Goal: Task Accomplishment & Management: Use online tool/utility

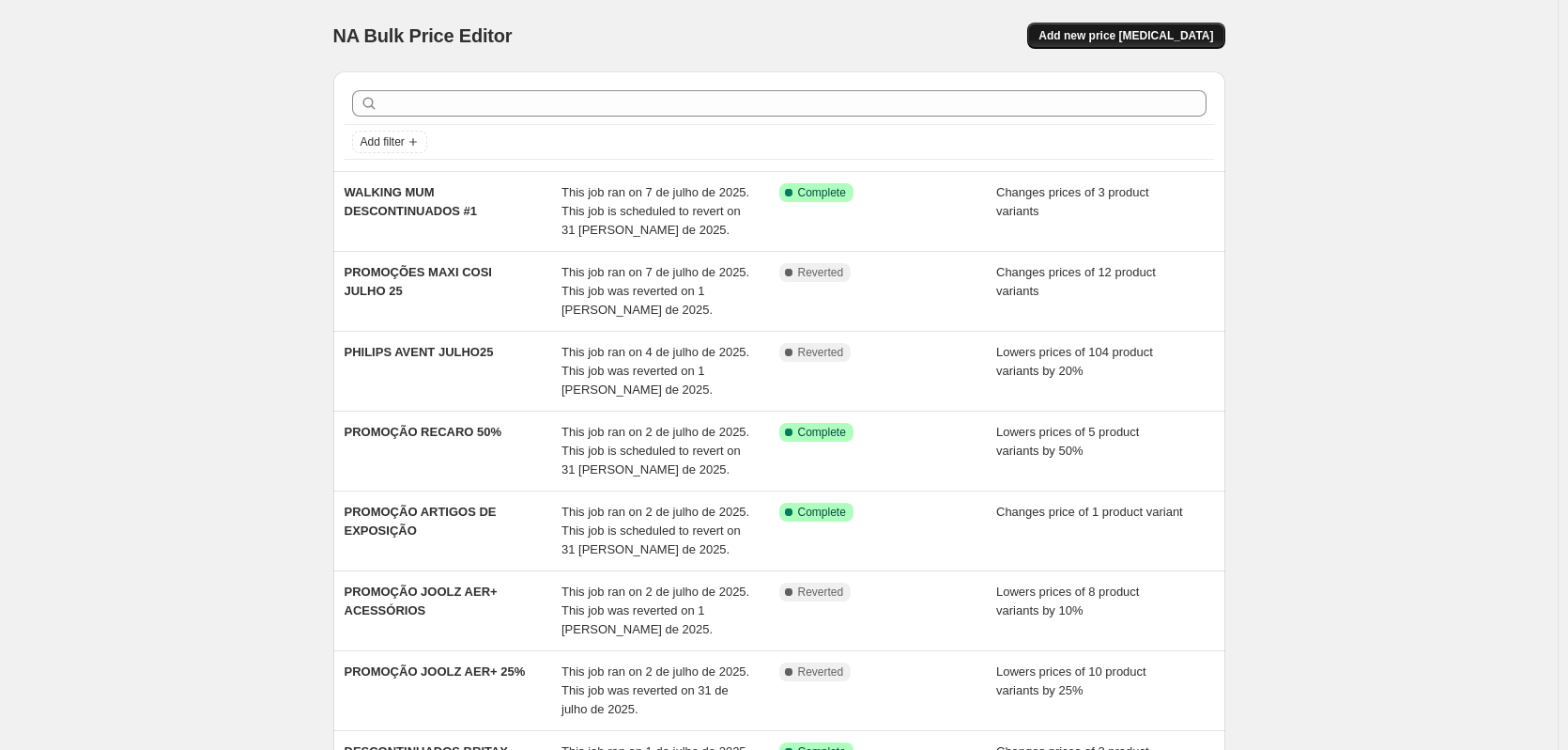
click at [1191, 35] on span "Add new price [MEDICAL_DATA]" at bounding box center [1126, 35] width 175 height 15
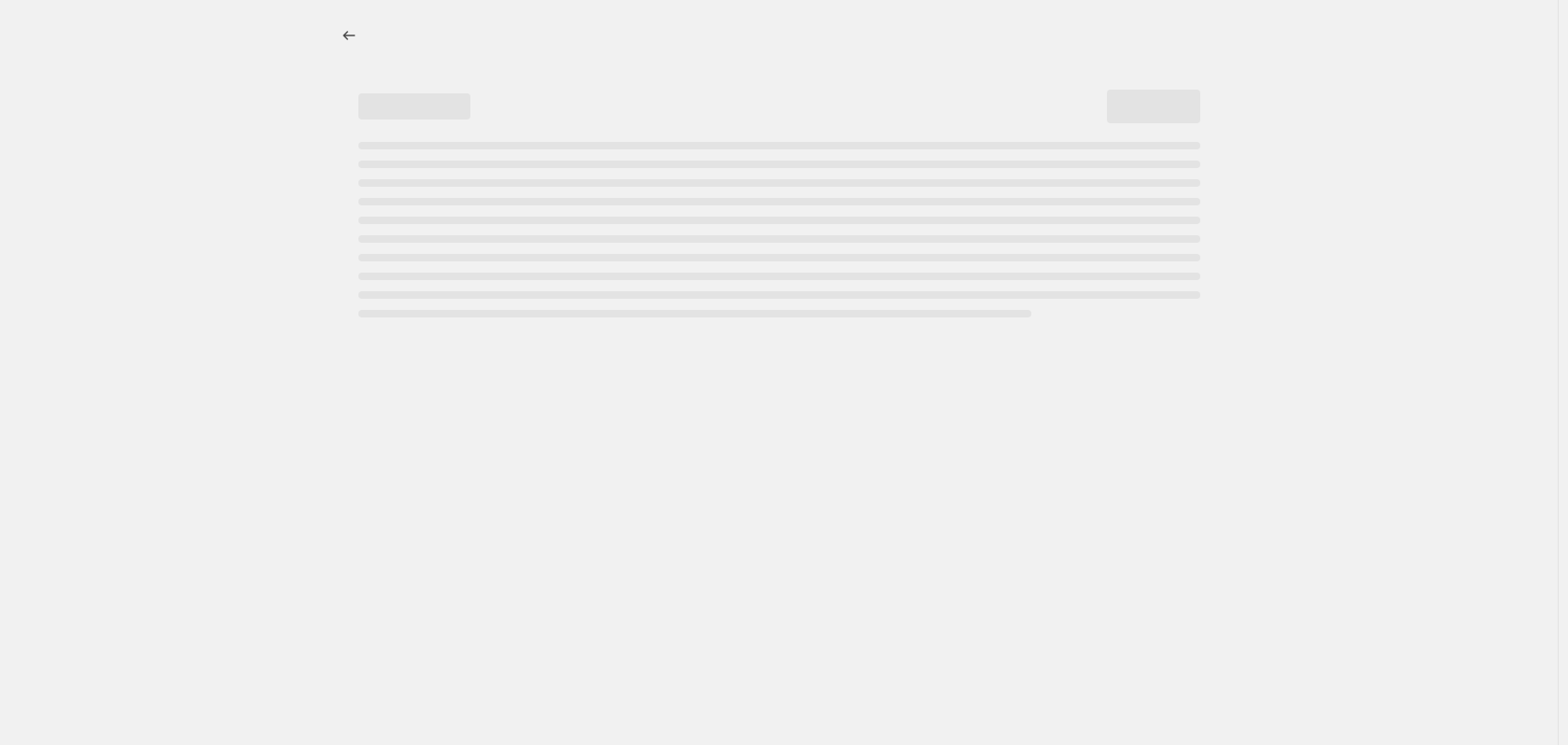
select select "percentage"
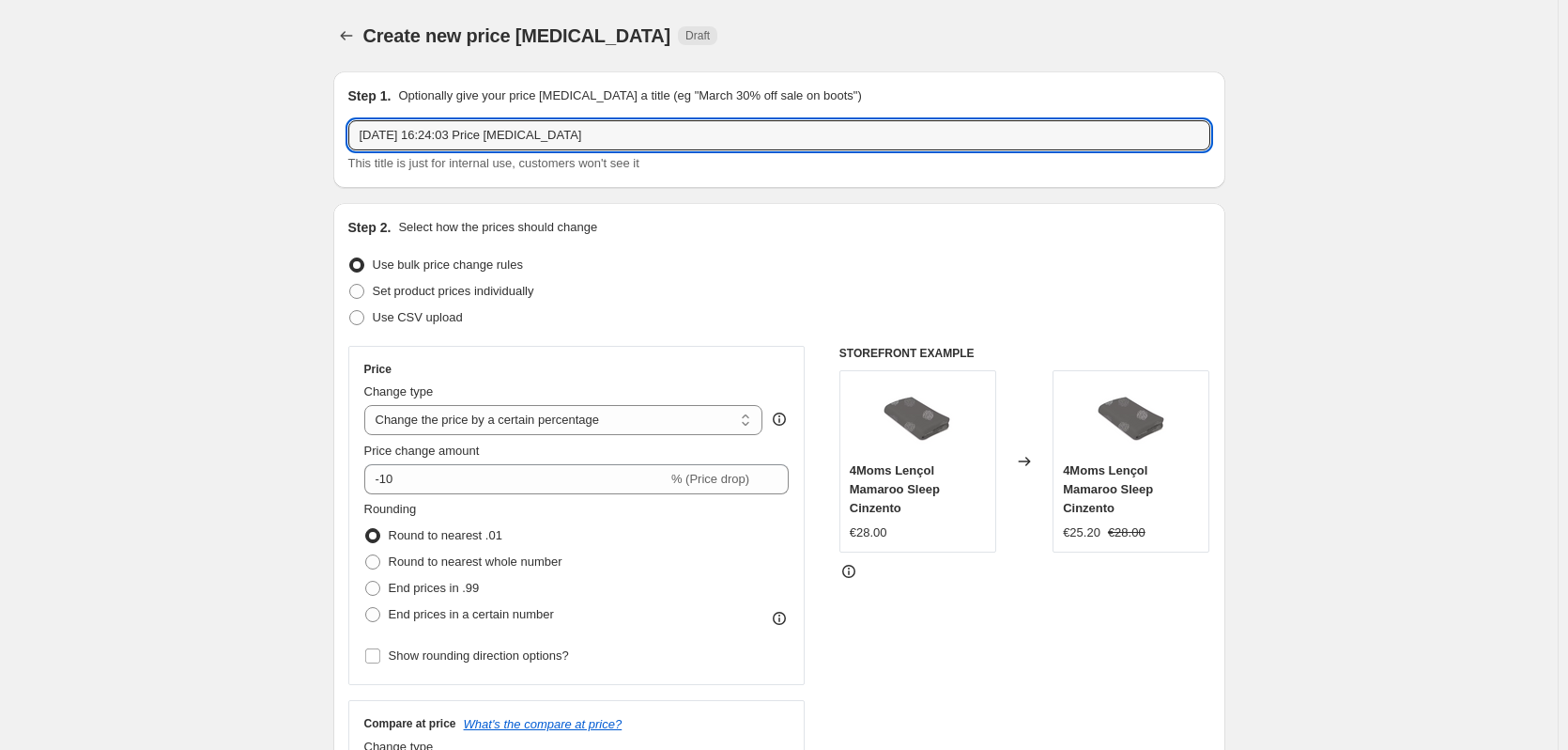
drag, startPoint x: 579, startPoint y: 134, endPoint x: 122, endPoint y: 133, distance: 457.0
type input "PROMO EXTRACTORES MEDELA"
click at [401, 289] on span "Set product prices individually" at bounding box center [453, 291] width 161 height 14
click at [350, 285] on input "Set product prices individually" at bounding box center [349, 284] width 1 height 1
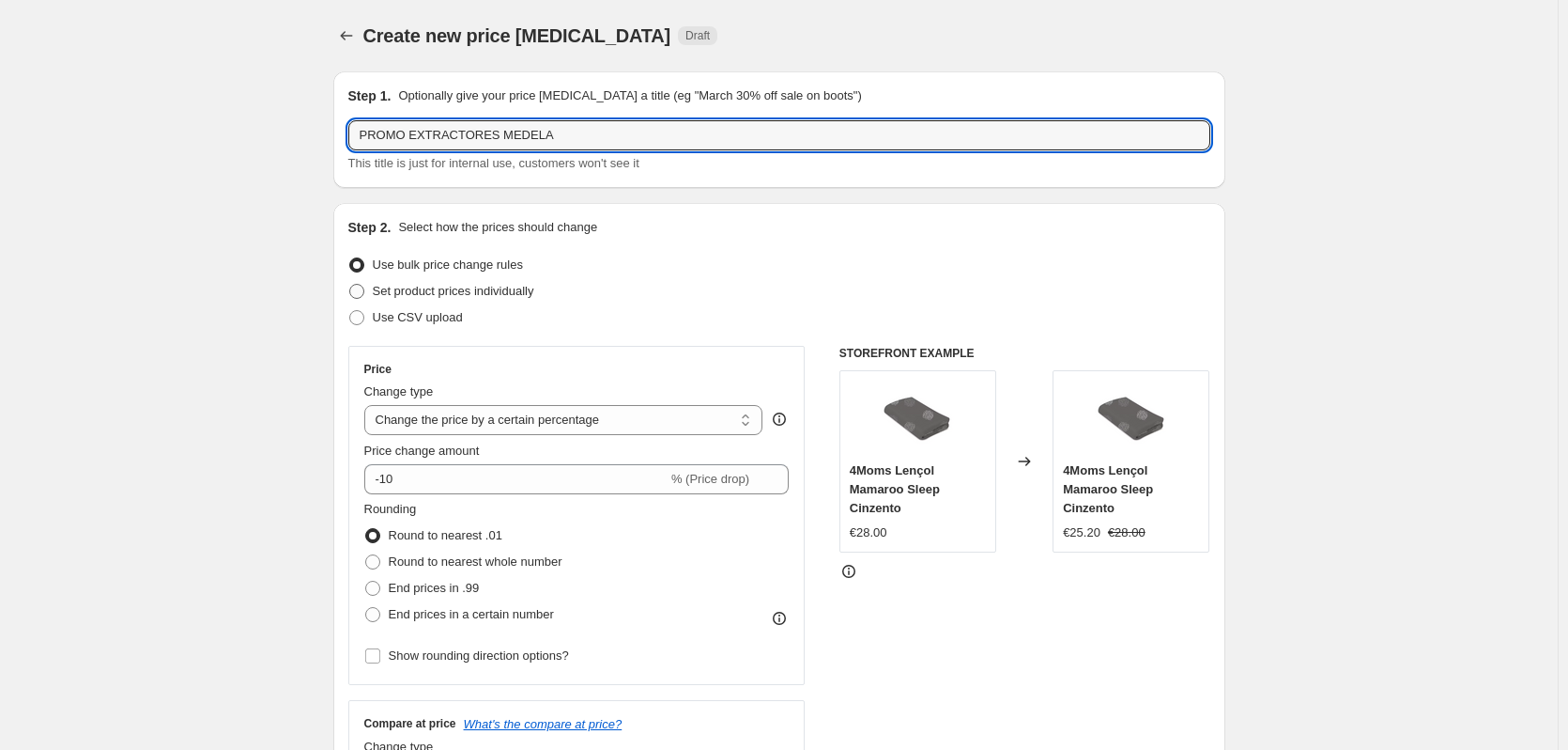
radio input "true"
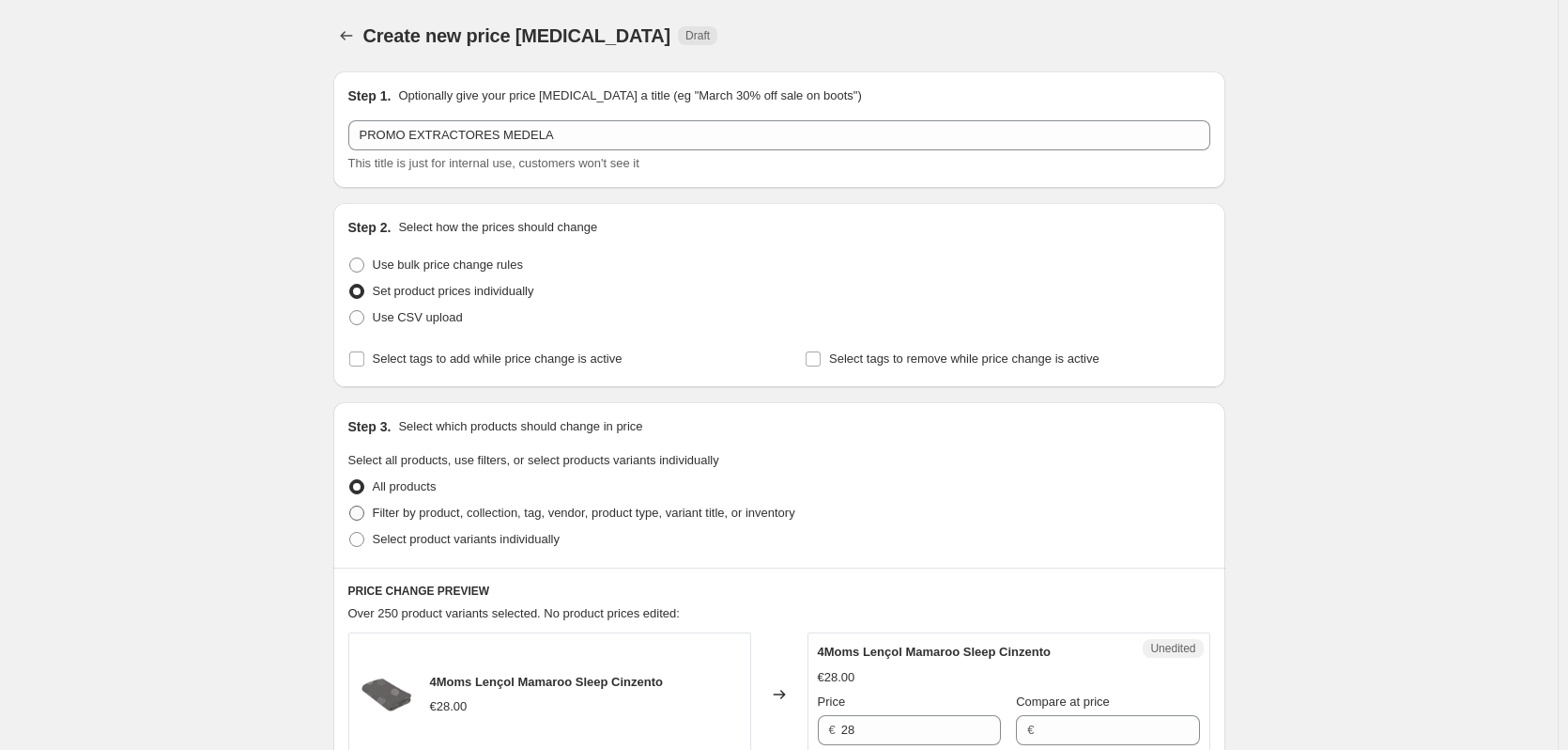
click at [455, 517] on span "Filter by product, collection, tag, vendor, product type, variant title, or inv…" at bounding box center [584, 512] width 422 height 14
click at [350, 506] on input "Filter by product, collection, tag, vendor, product type, variant title, or inv…" at bounding box center [349, 505] width 1 height 1
radio input "true"
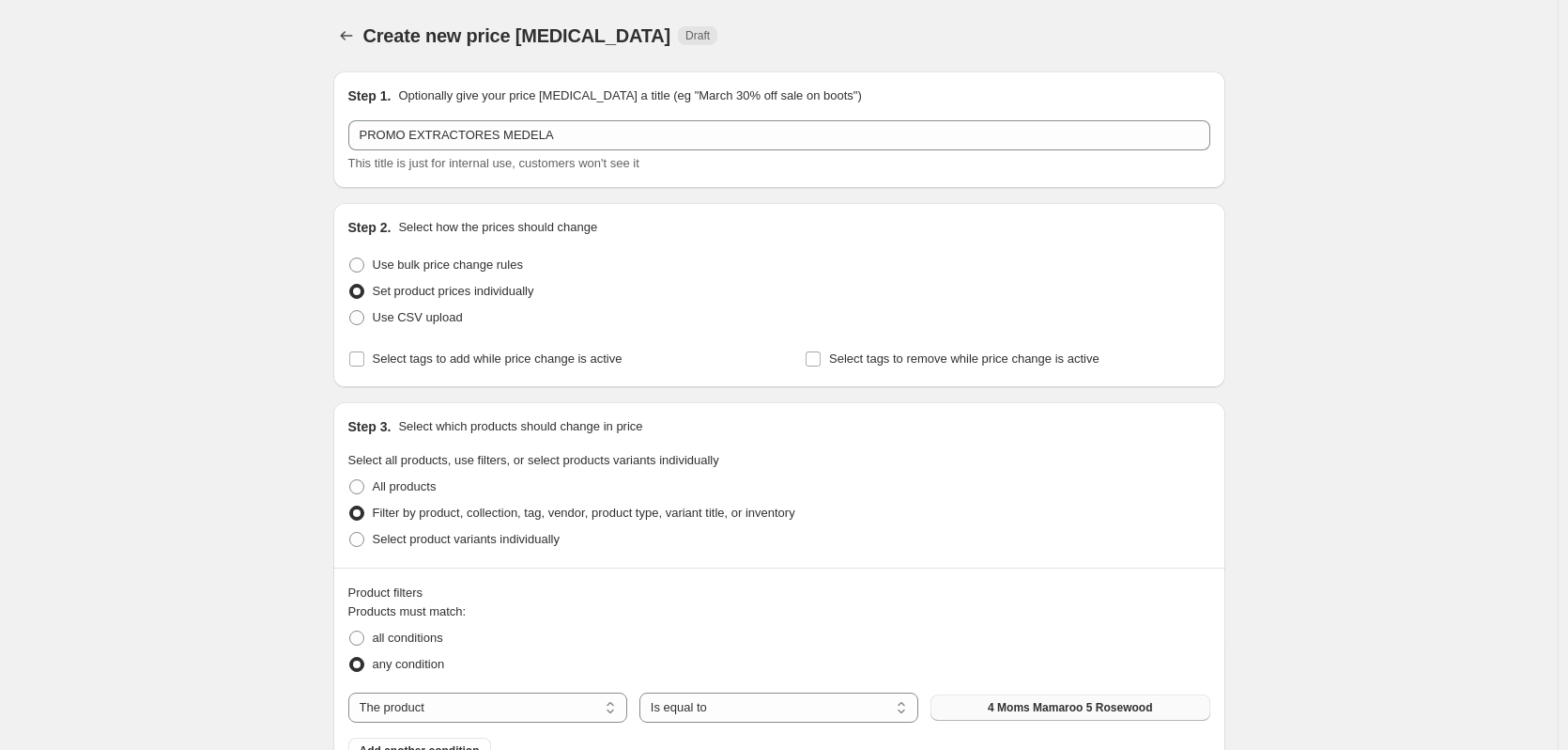
click at [1060, 709] on span "4 Moms Mamaroo 5 Rosewood" at bounding box center [1069, 707] width 164 height 15
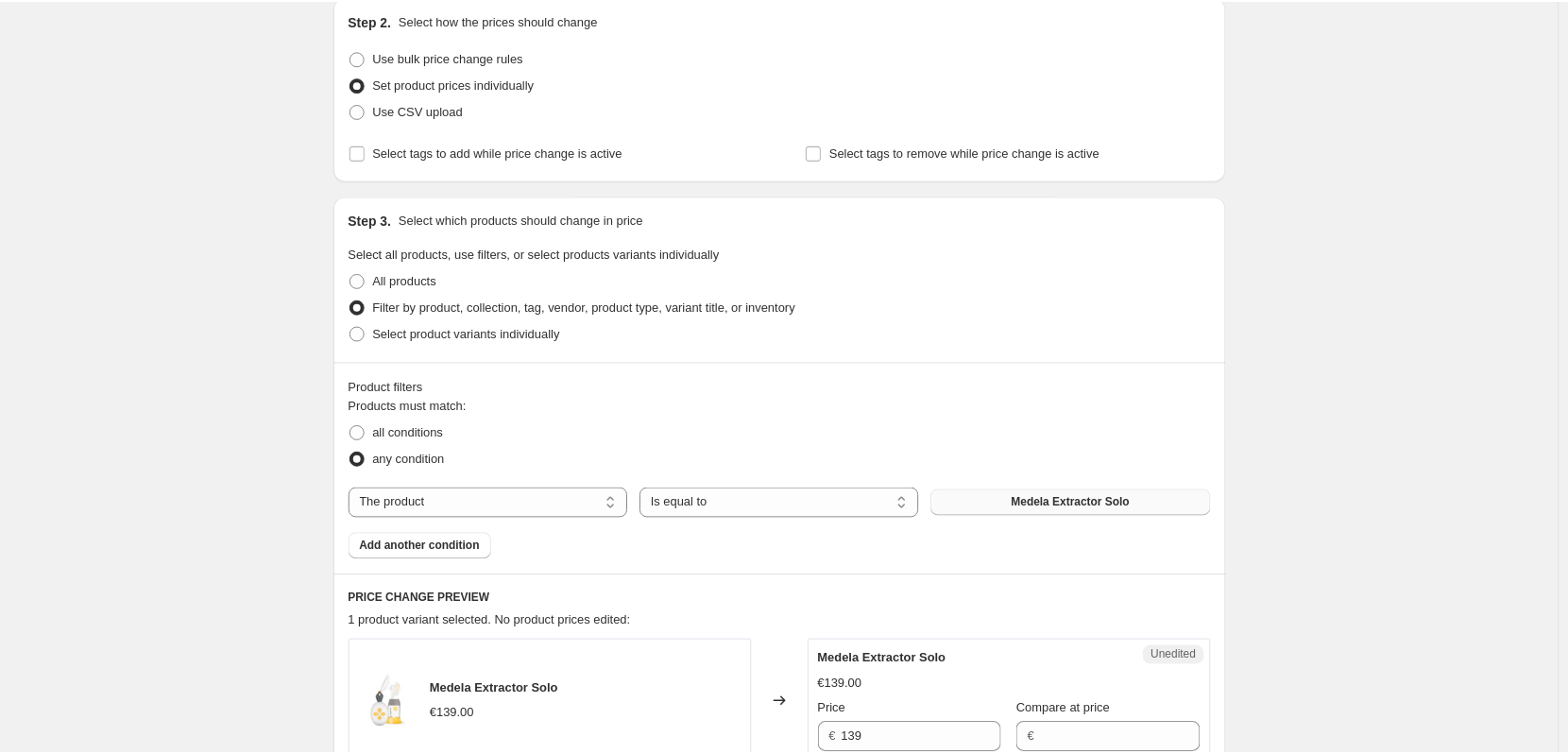
scroll to position [215, 0]
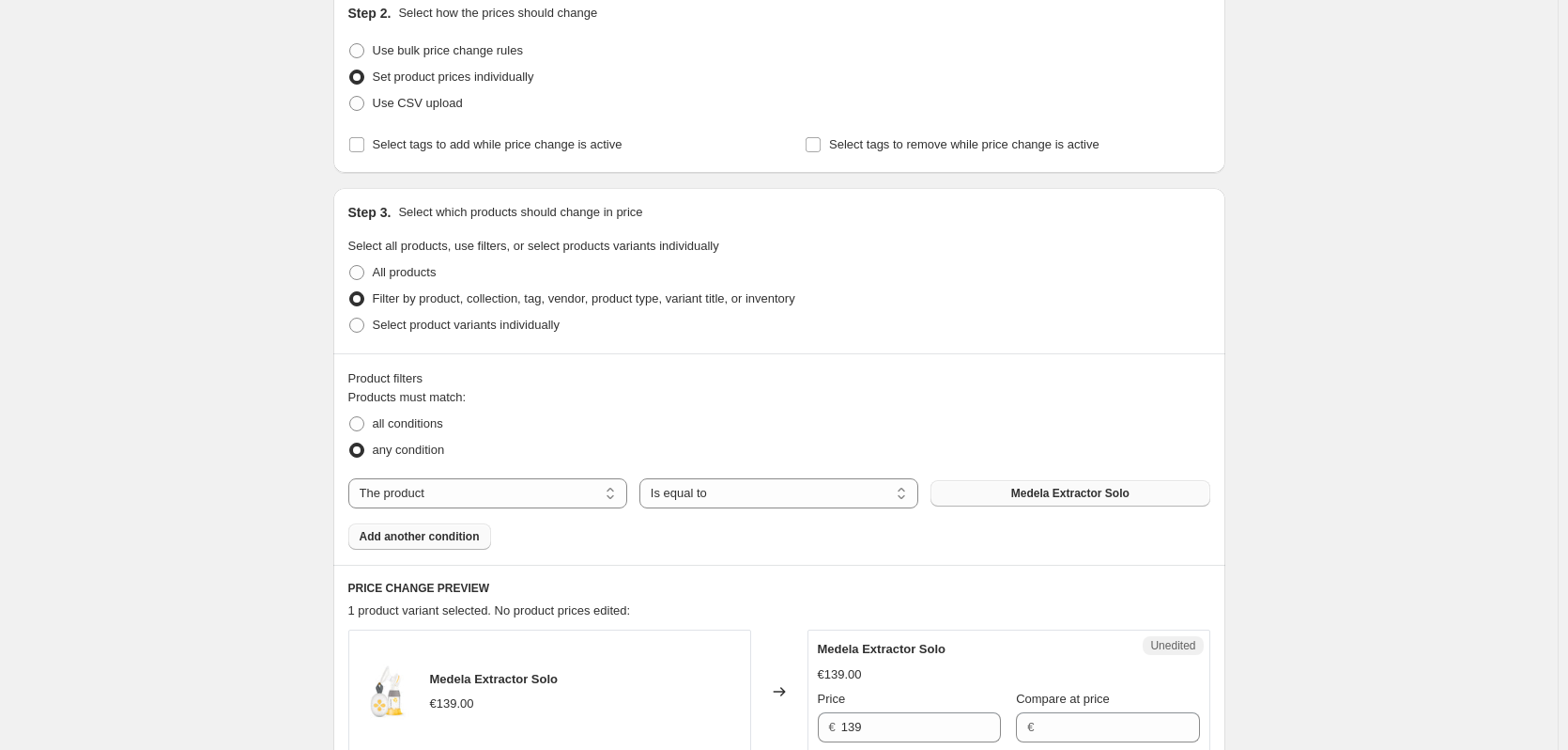
click at [383, 536] on span "Add another condition" at bounding box center [420, 536] width 120 height 15
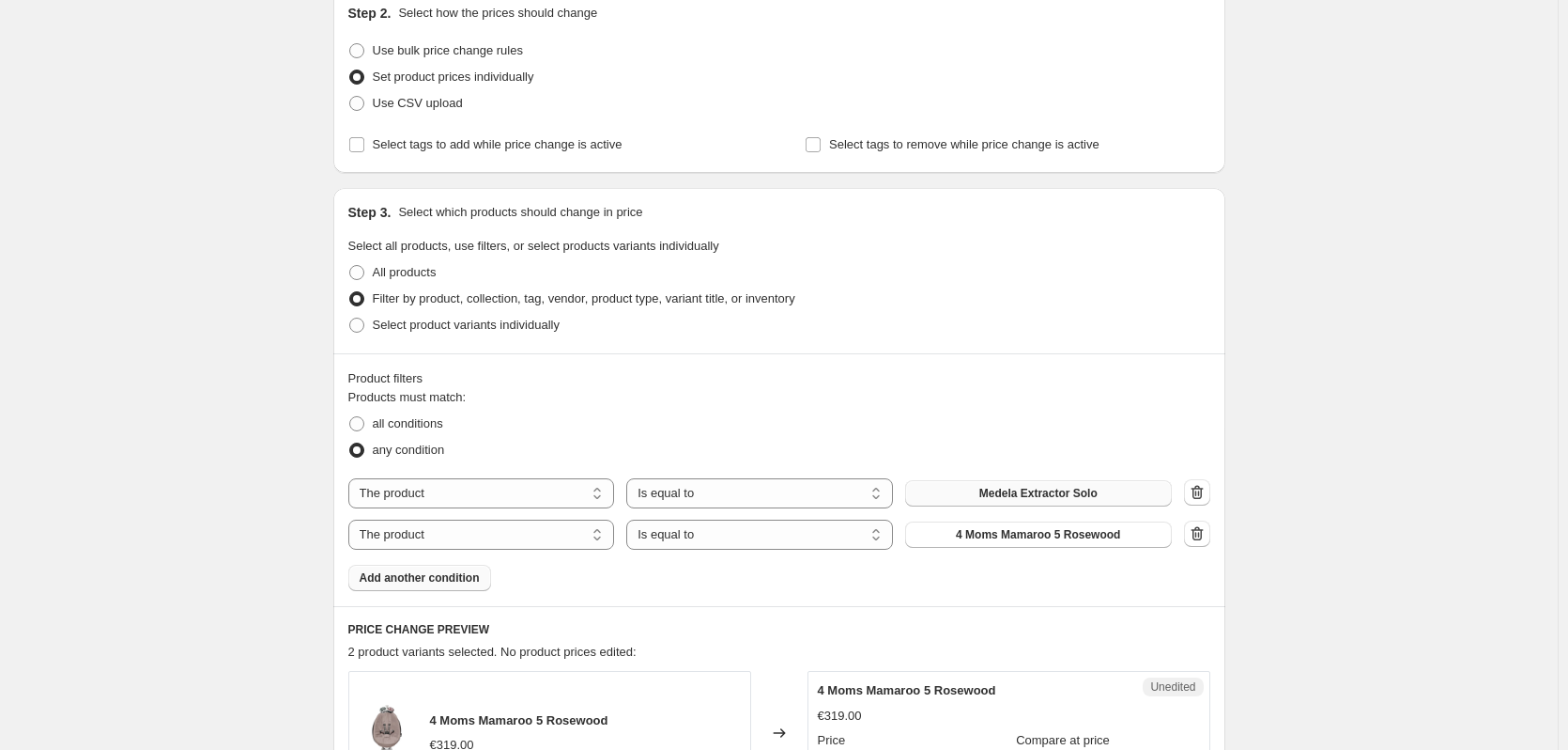
click at [1054, 531] on span "4 Moms Mamaroo 5 Rosewood" at bounding box center [1037, 534] width 164 height 15
click at [396, 580] on span "Add another condition" at bounding box center [420, 577] width 120 height 15
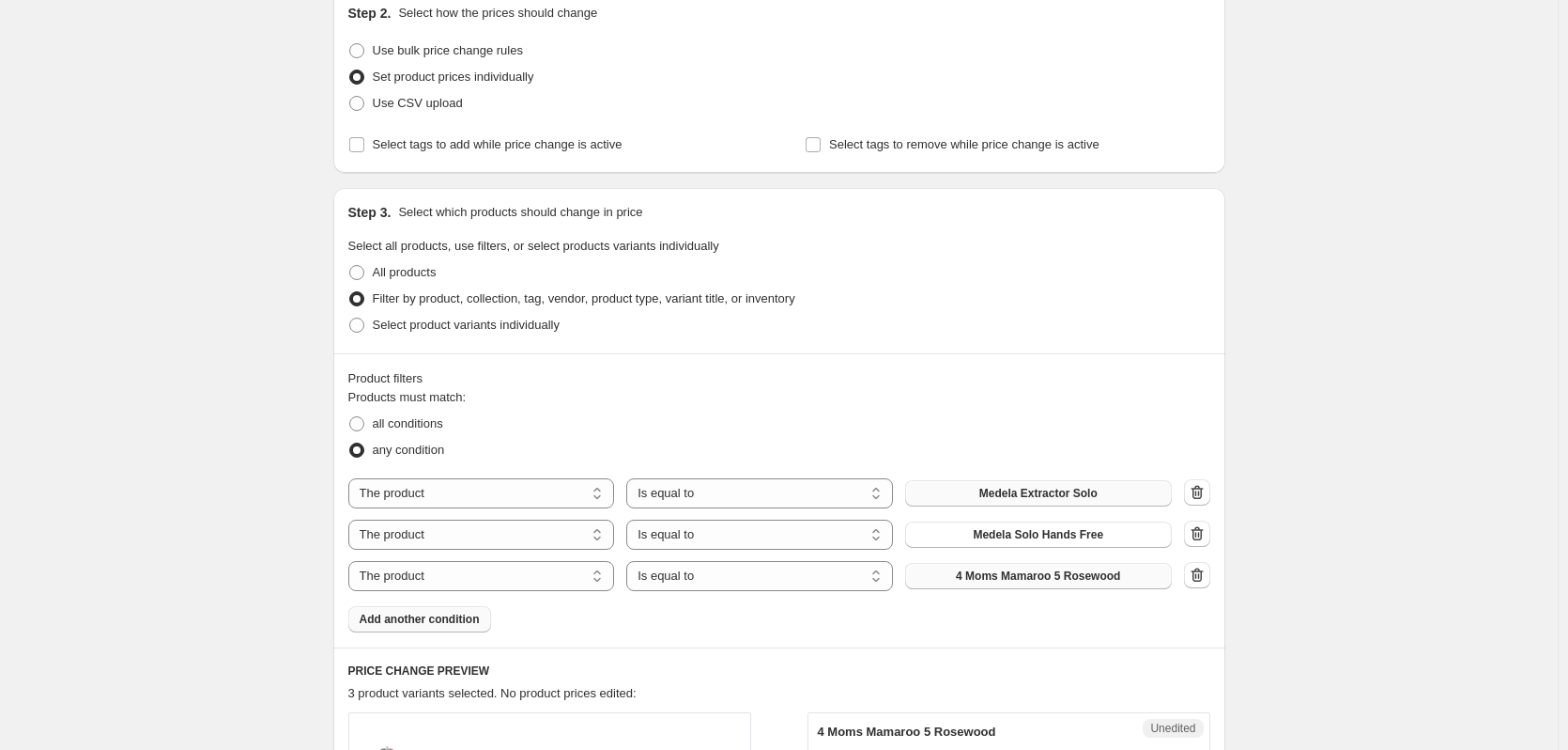
click at [1087, 578] on span "4 Moms Mamaroo 5 Rosewood" at bounding box center [1037, 575] width 164 height 15
click at [413, 617] on span "Add another condition" at bounding box center [420, 618] width 120 height 15
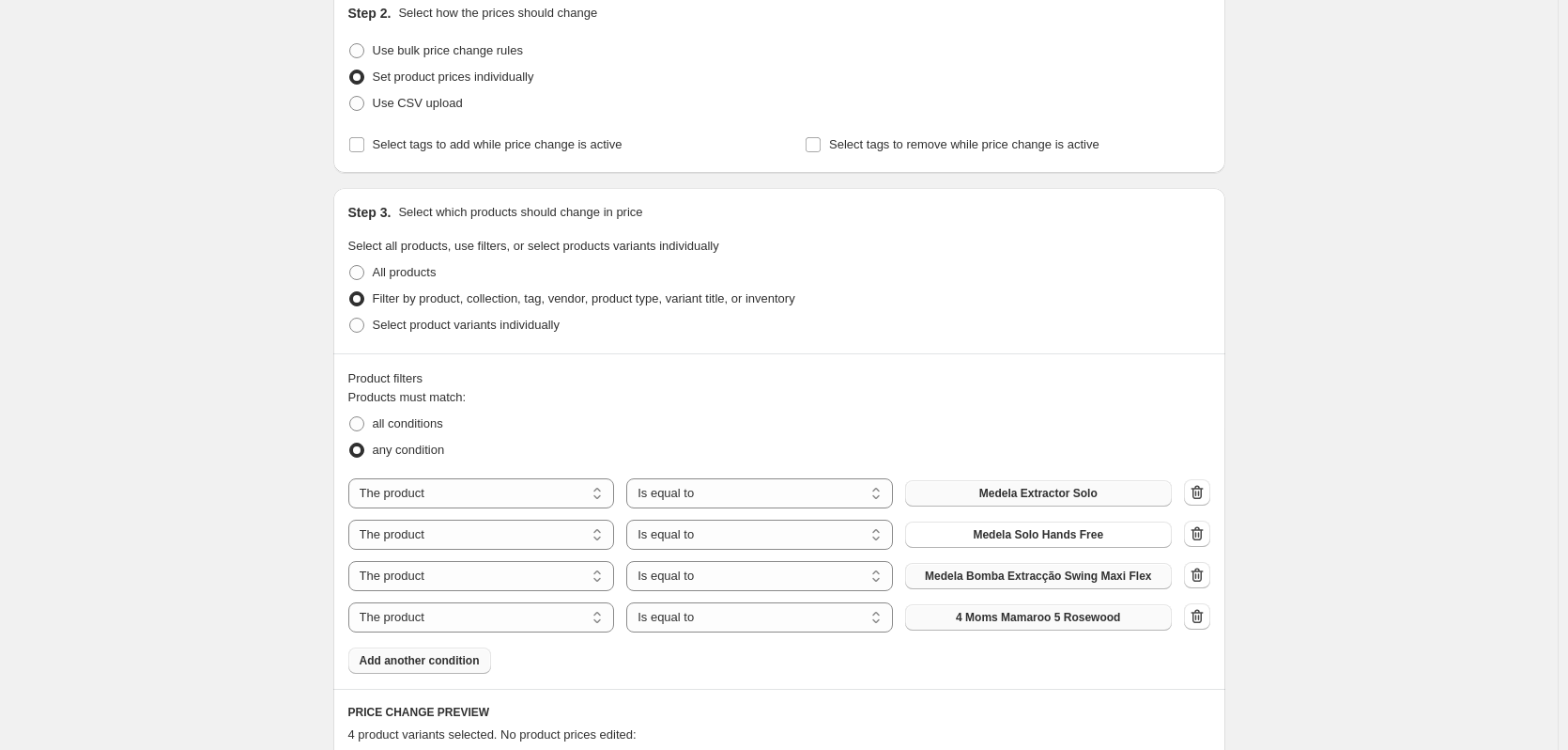
click at [1026, 623] on span "4 Moms Mamaroo 5 Rosewood" at bounding box center [1037, 616] width 164 height 15
click at [420, 666] on span "Add another condition" at bounding box center [420, 660] width 120 height 15
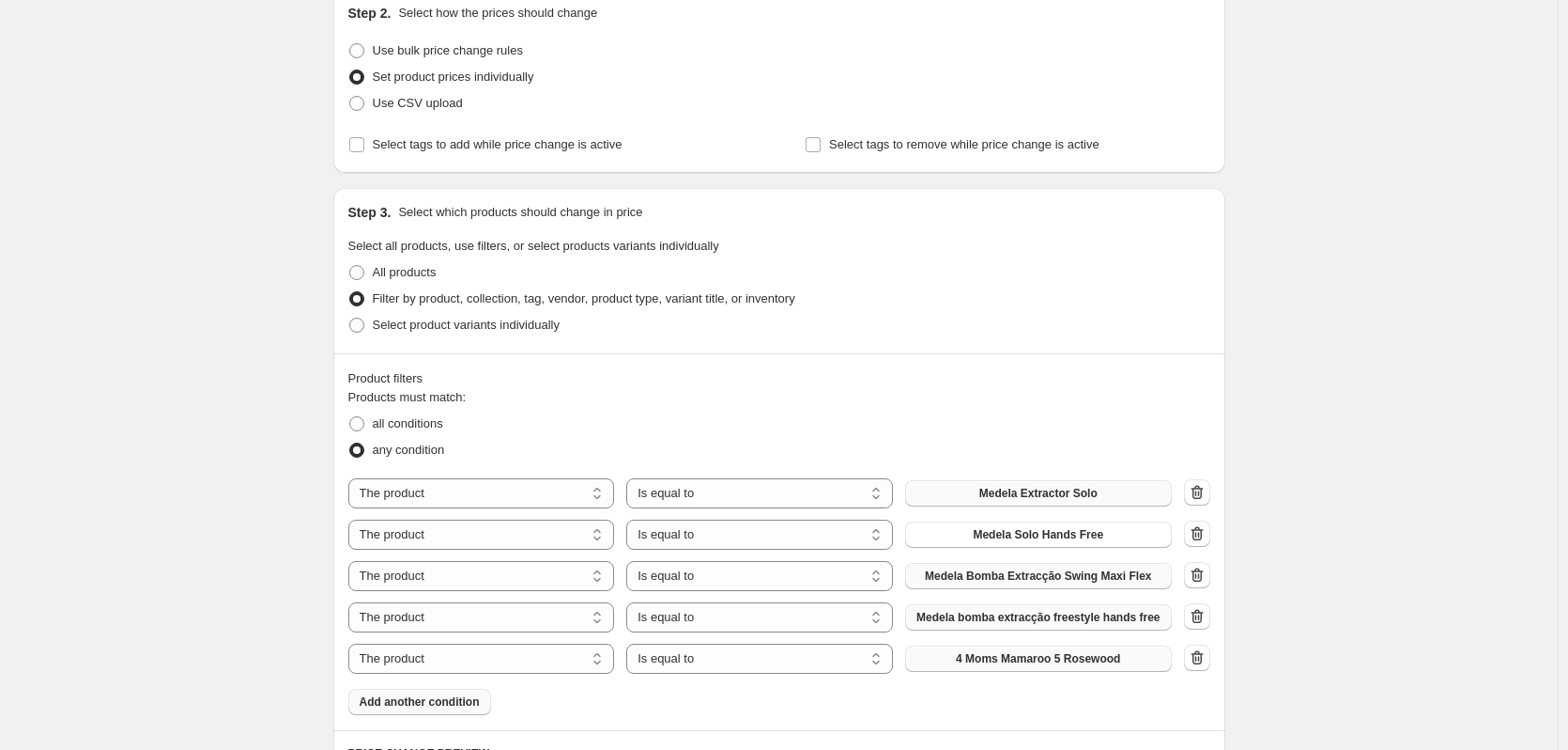
click at [1086, 666] on button "4 Moms Mamaroo 5 Rosewood" at bounding box center [1037, 659] width 266 height 27
click at [1043, 655] on span "4 Moms Mamaroo 5 Rosewood" at bounding box center [1037, 658] width 164 height 15
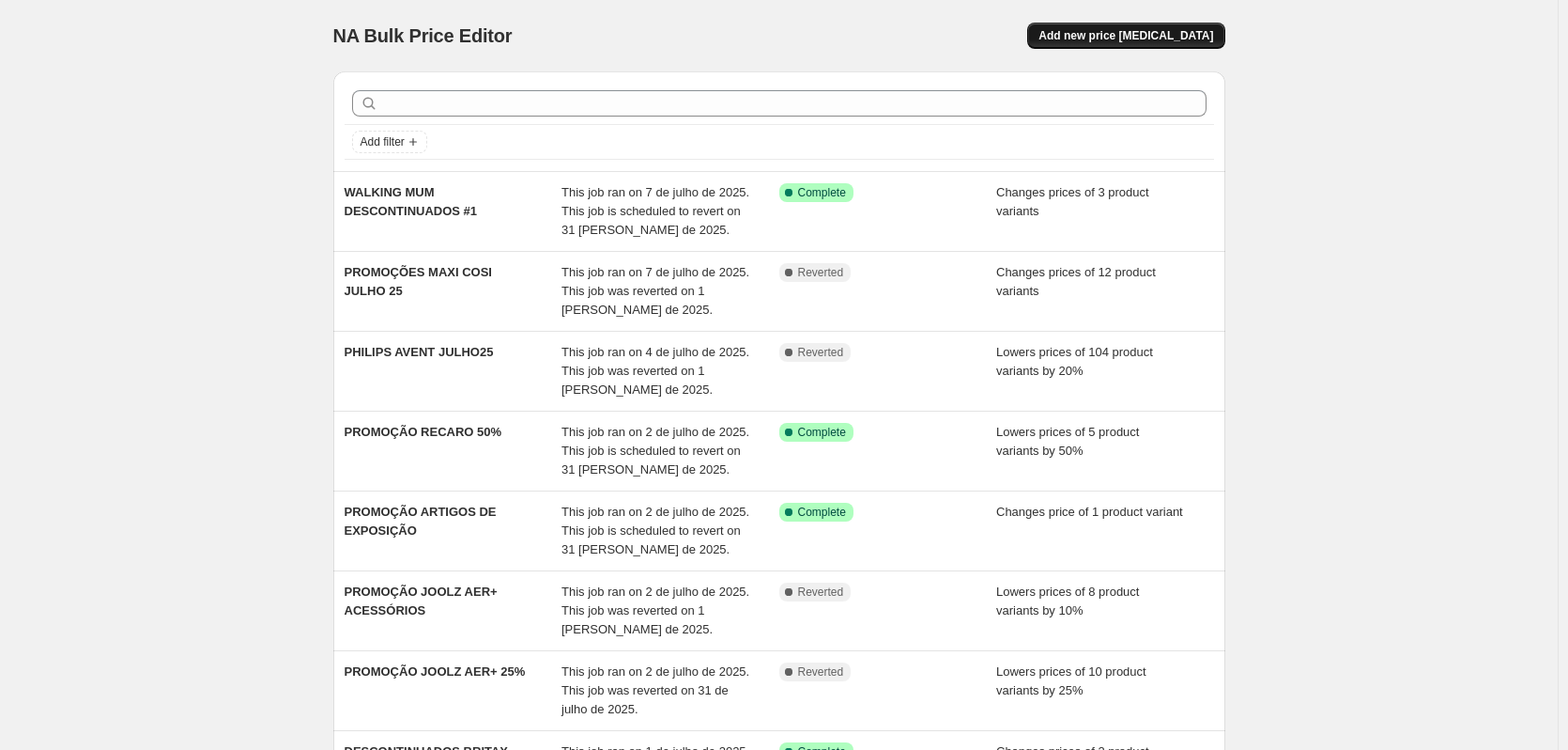
click at [1180, 48] on button "Add new price [MEDICAL_DATA]" at bounding box center [1125, 35] width 197 height 27
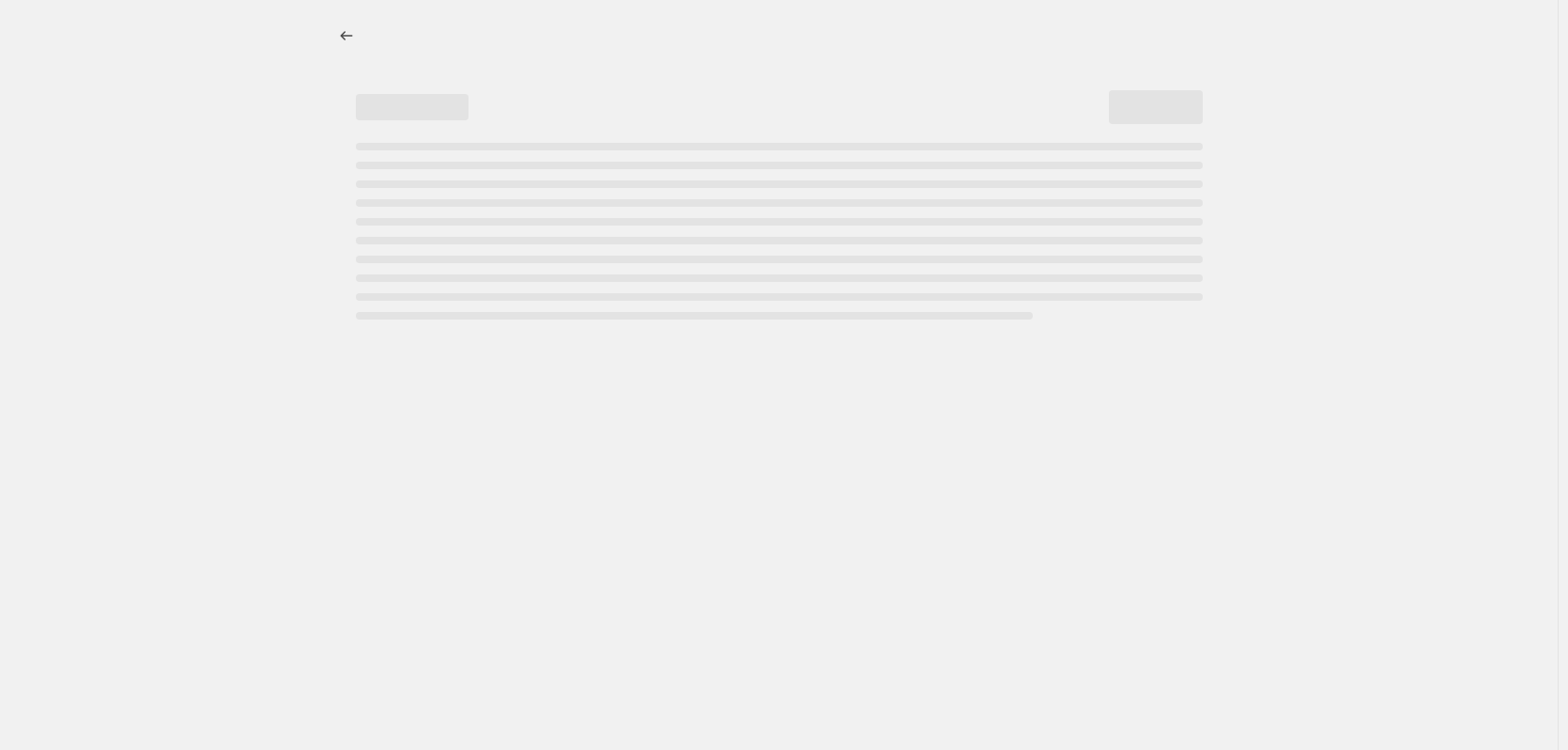
select select "percentage"
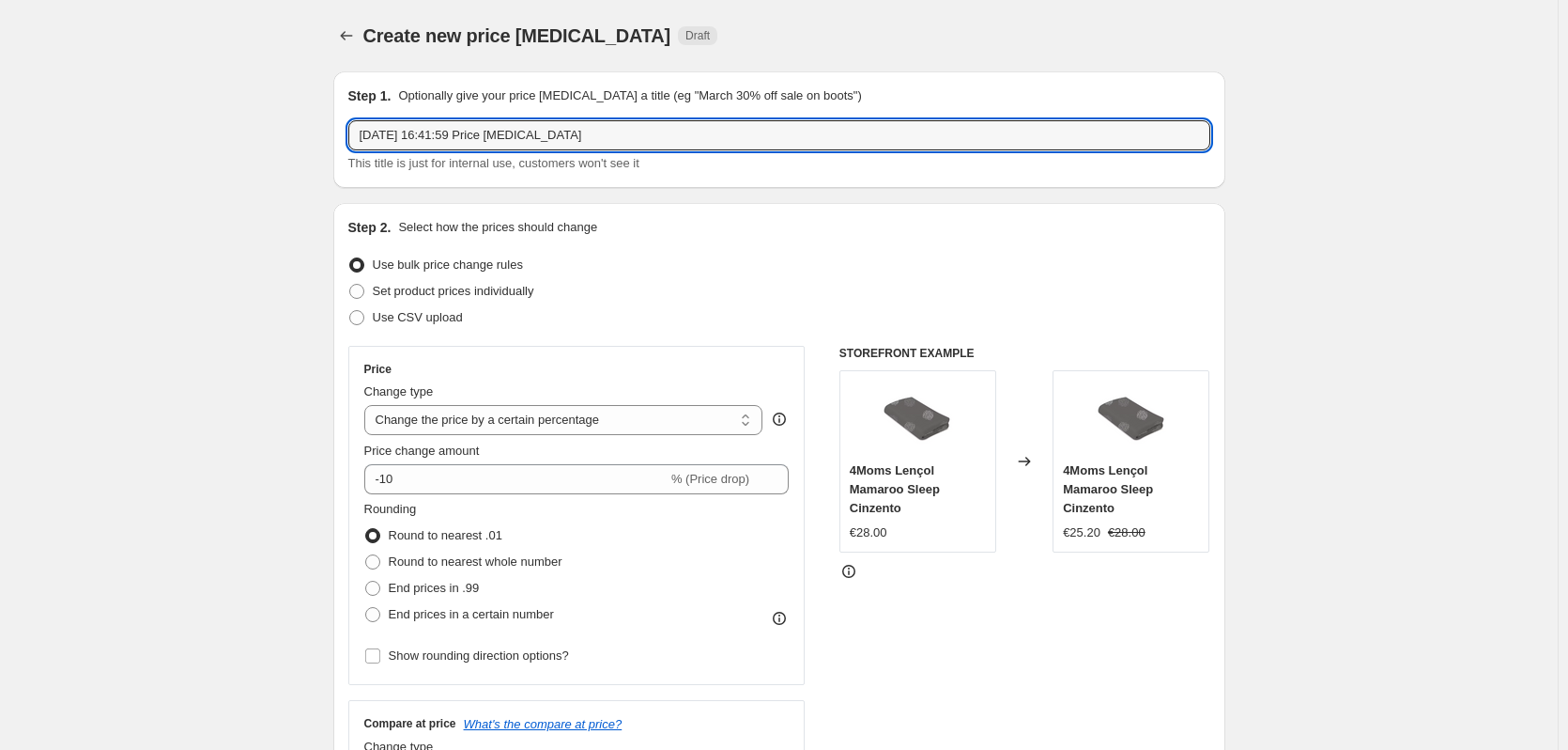
drag, startPoint x: 591, startPoint y: 132, endPoint x: 159, endPoint y: 68, distance: 436.7
type input "CAMPANHA EXTRACTORES MEDELA"
click at [399, 289] on span "Set product prices individually" at bounding box center [453, 291] width 161 height 14
click at [350, 285] on input "Set product prices individually" at bounding box center [349, 284] width 1 height 1
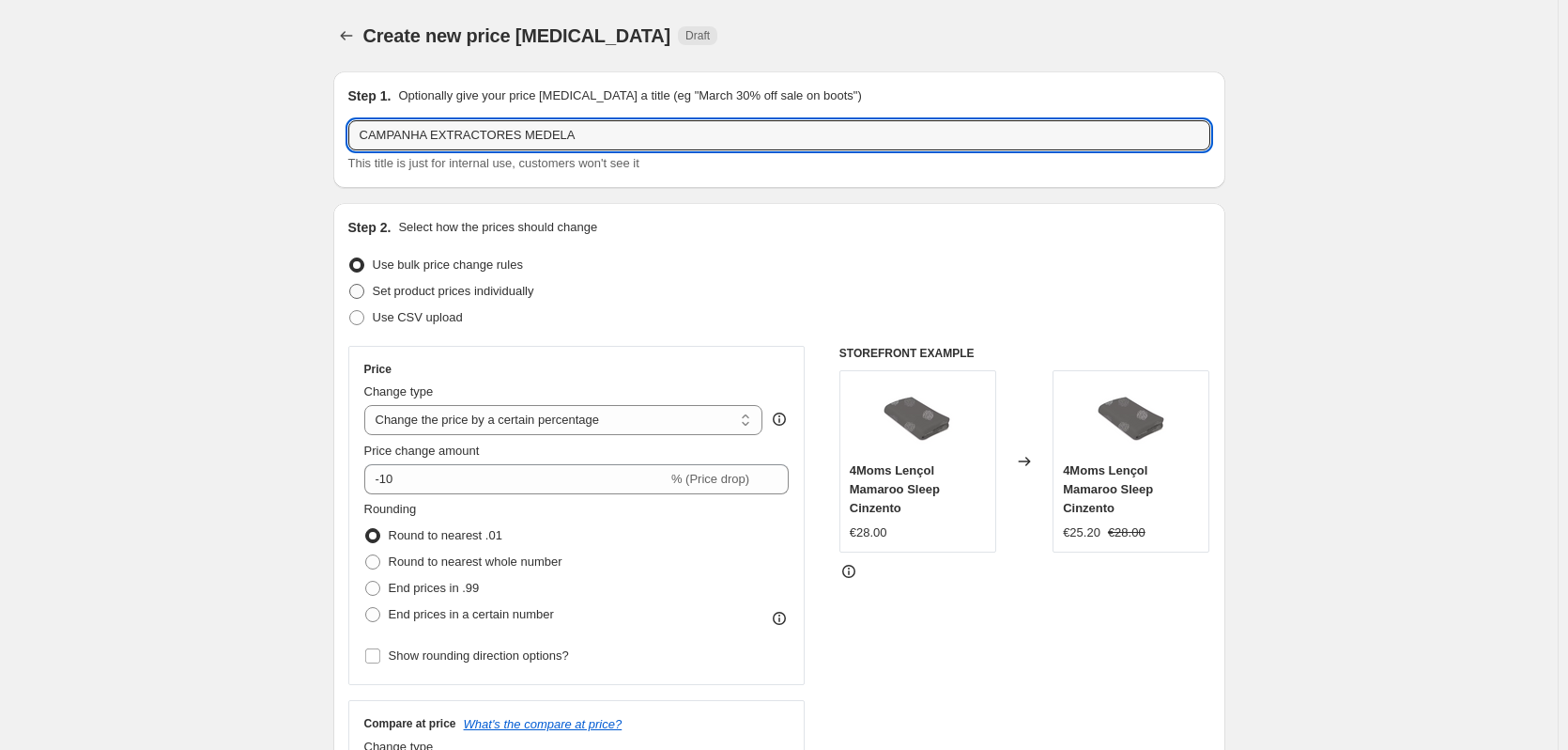
radio input "true"
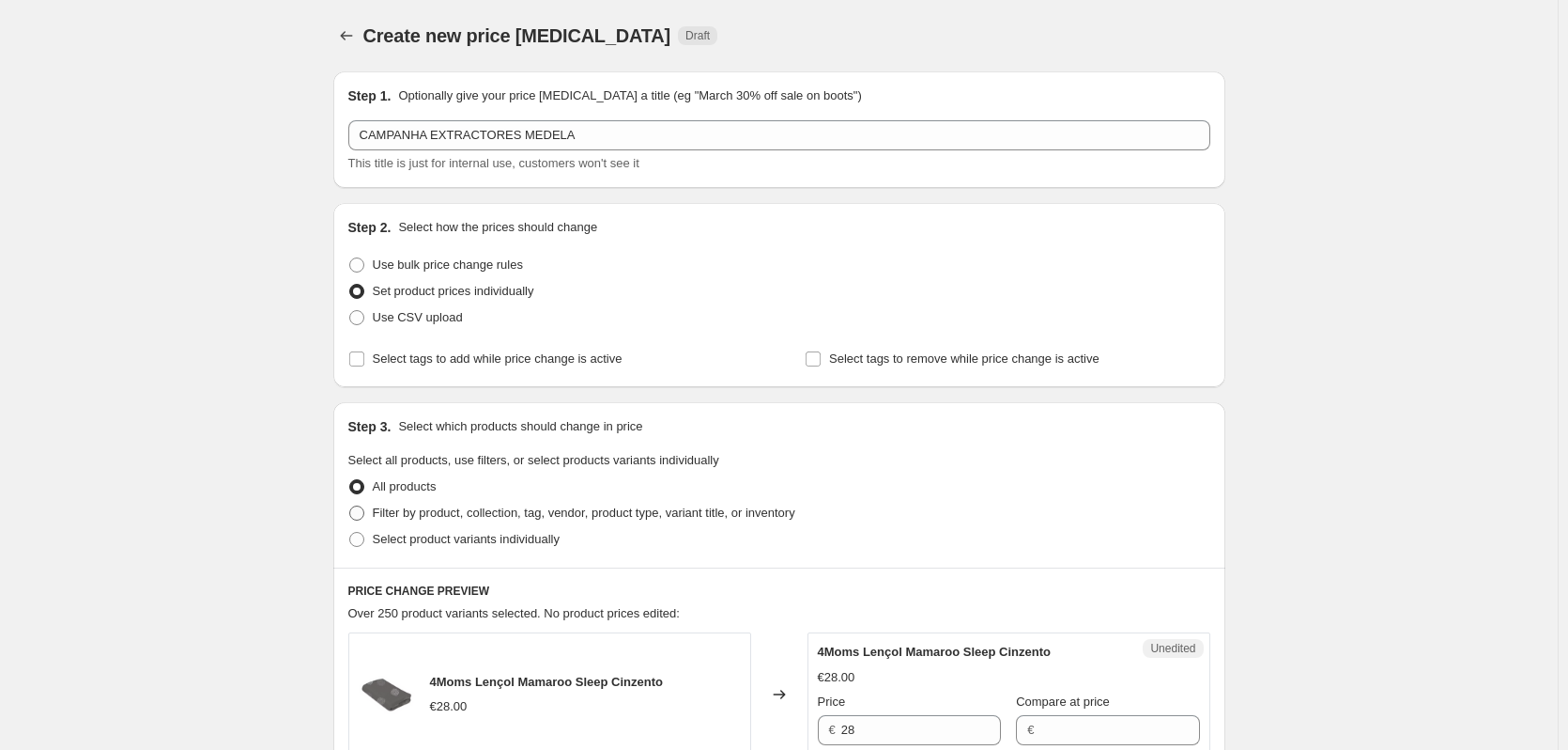
click at [491, 513] on span "Filter by product, collection, tag, vendor, product type, variant title, or inv…" at bounding box center [584, 512] width 422 height 14
click at [350, 506] on input "Filter by product, collection, tag, vendor, product type, variant title, or inv…" at bounding box center [349, 505] width 1 height 1
radio input "true"
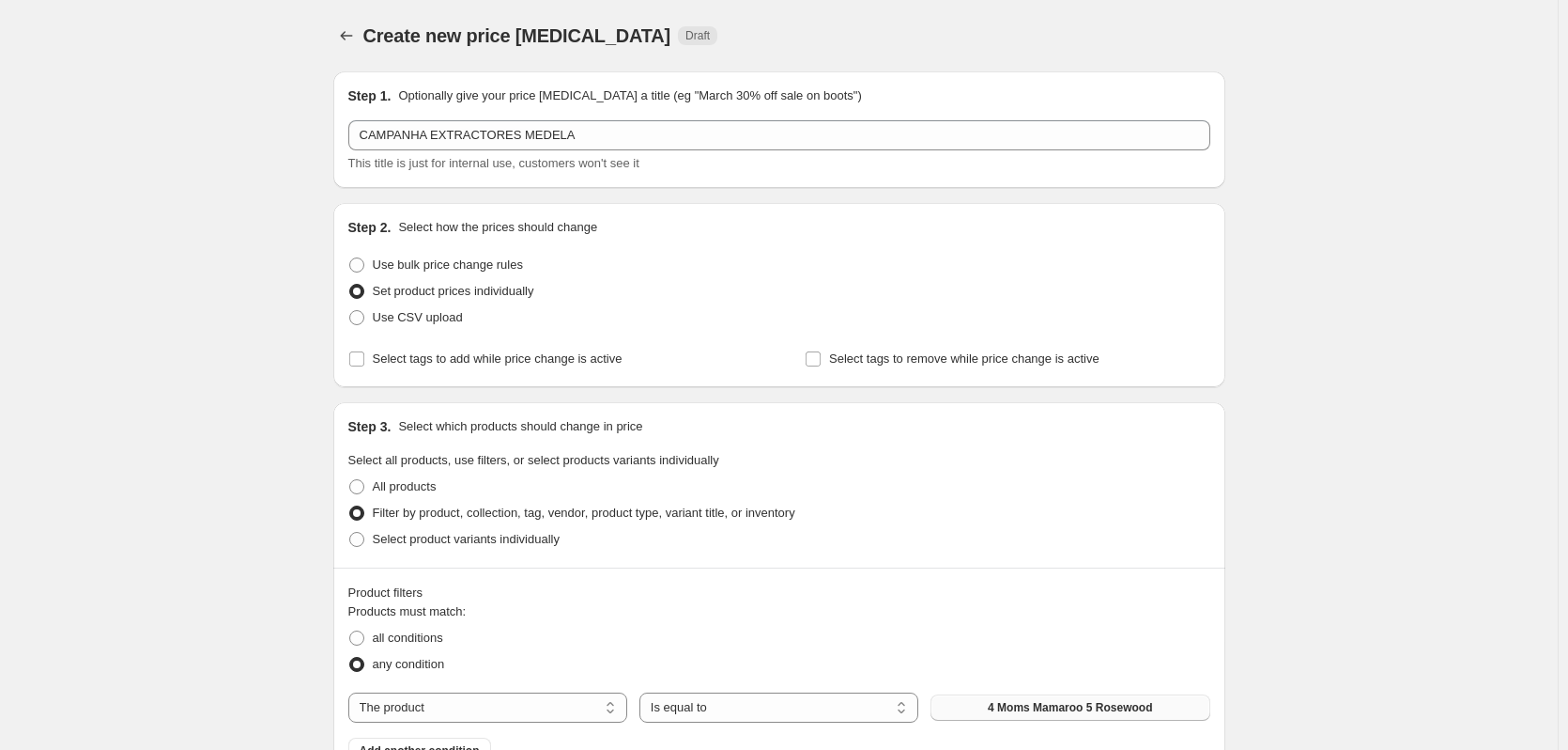
click at [1019, 705] on span "4 Moms Mamaroo 5 Rosewood" at bounding box center [1069, 707] width 164 height 15
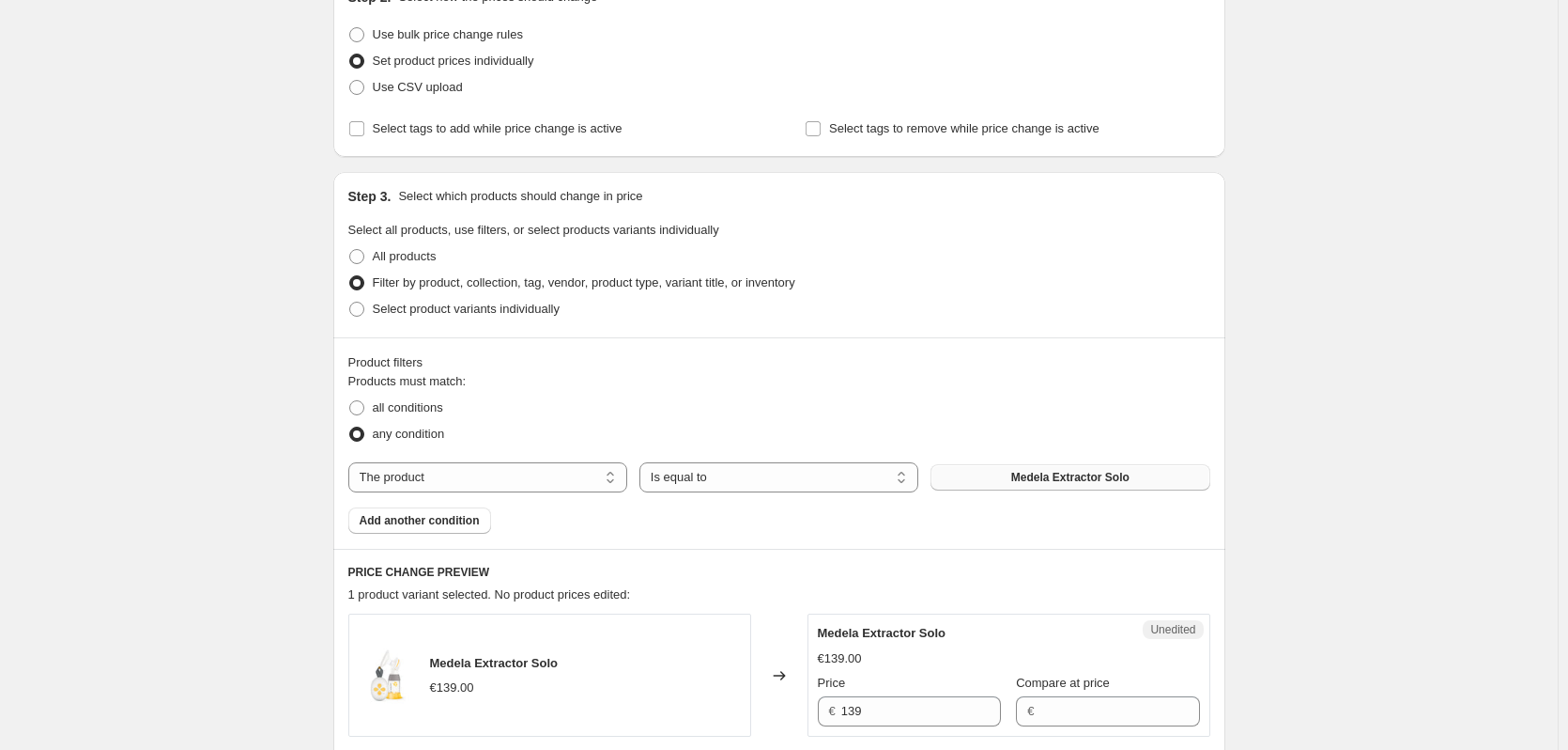
scroll to position [297, 0]
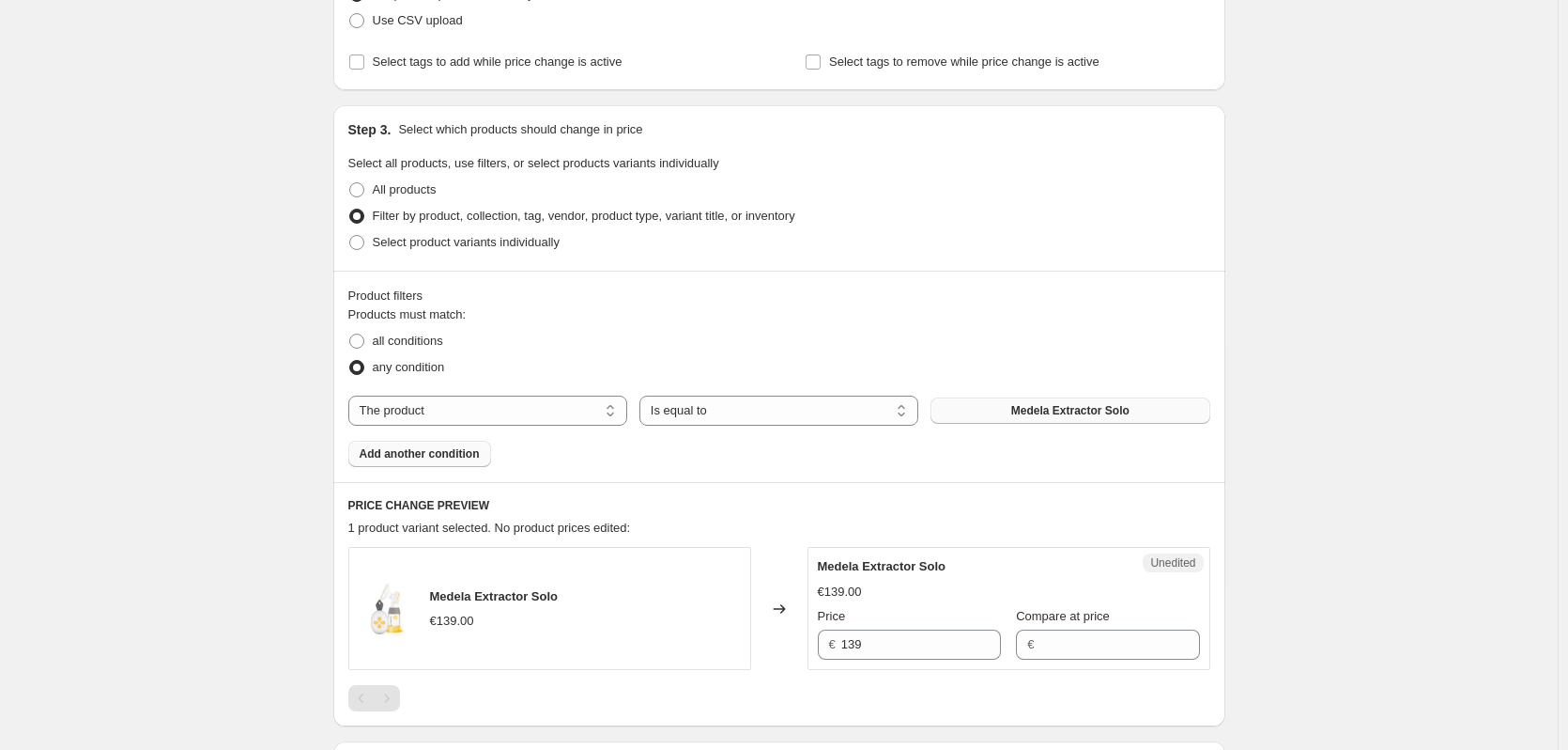
click at [438, 443] on button "Add another condition" at bounding box center [420, 453] width 142 height 27
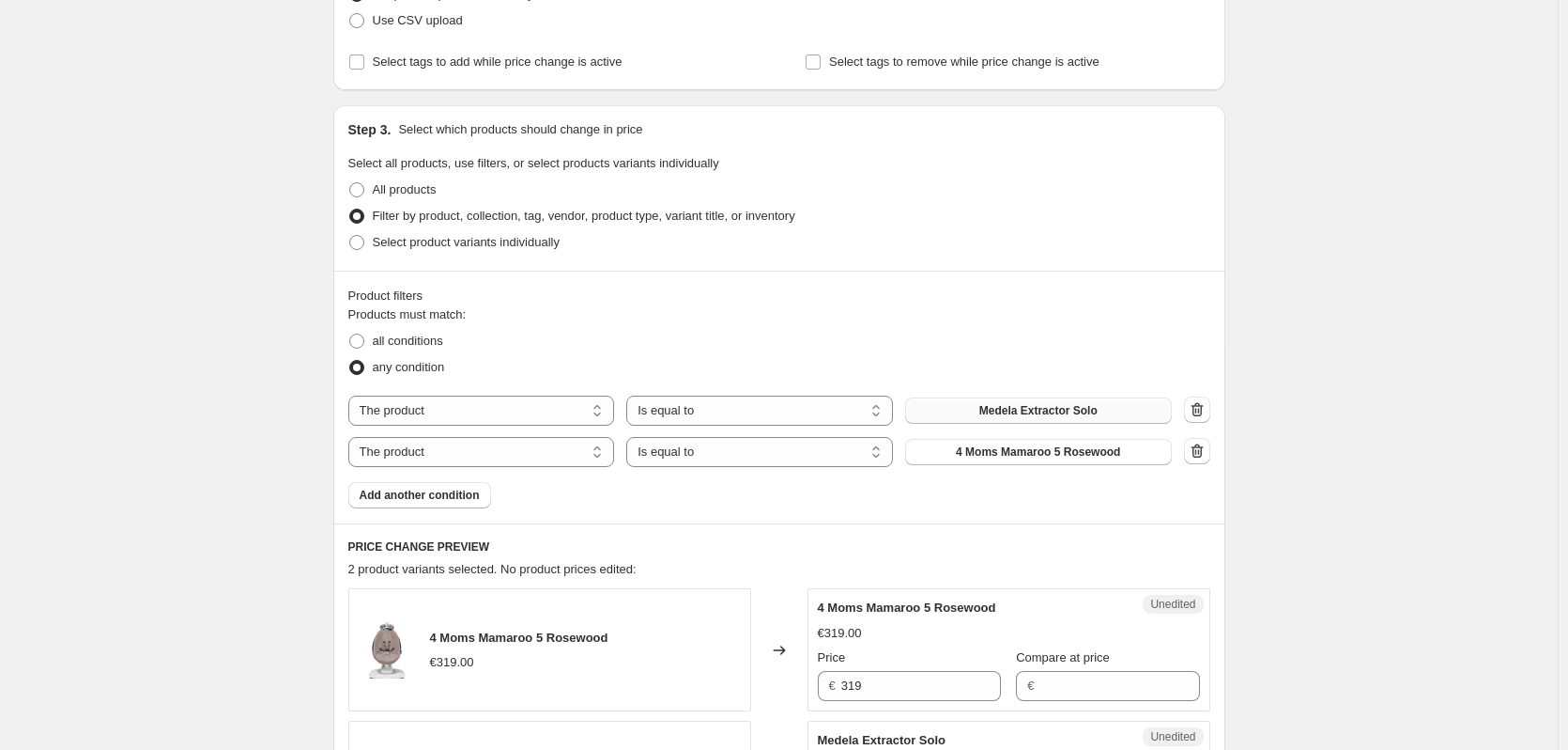
click at [1077, 455] on span "4 Moms Mamaroo 5 Rosewood" at bounding box center [1037, 451] width 164 height 15
click at [414, 495] on span "Add another condition" at bounding box center [420, 494] width 120 height 15
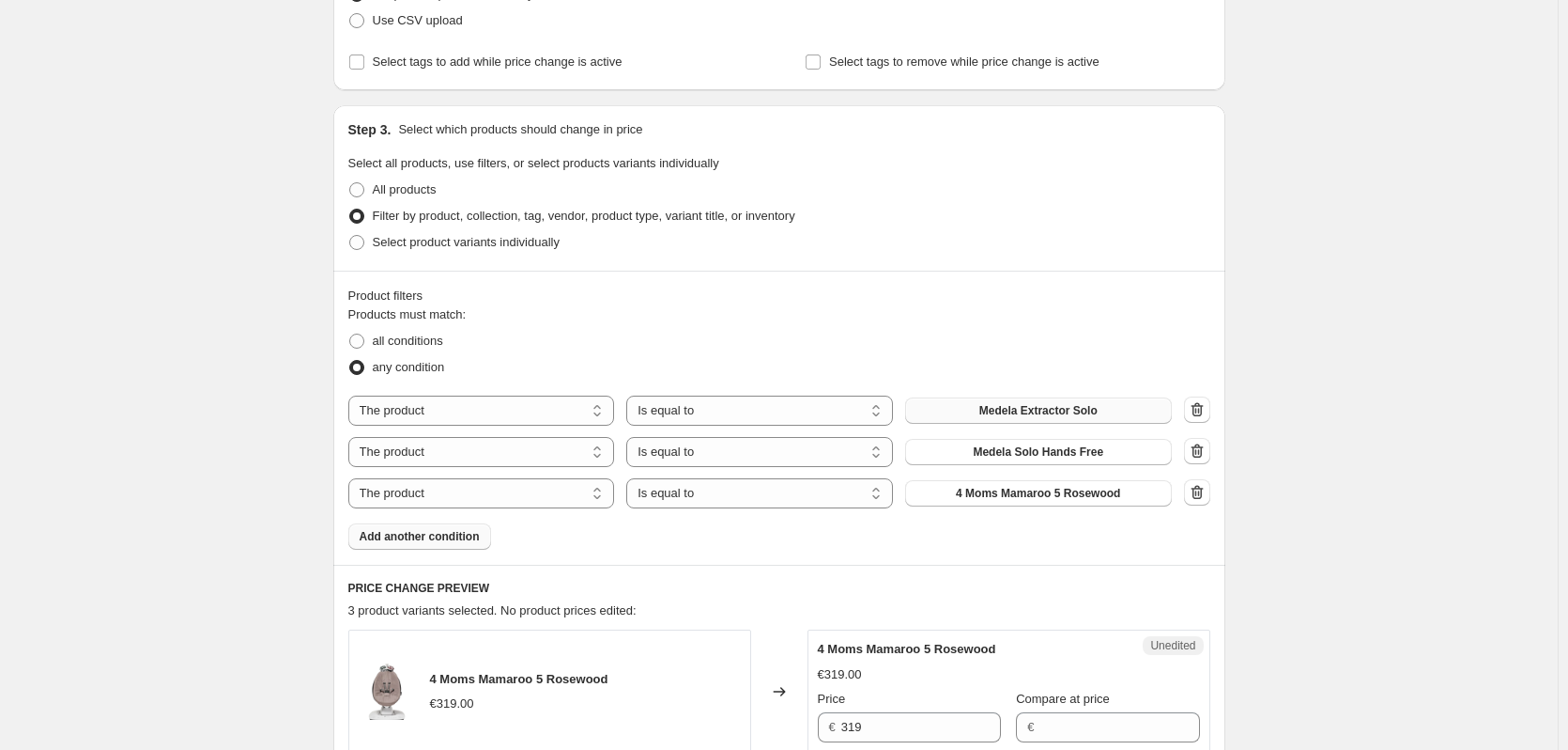
click at [1061, 498] on span "4 Moms Mamaroo 5 Rosewood" at bounding box center [1037, 492] width 164 height 15
click at [428, 540] on span "Add another condition" at bounding box center [420, 536] width 120 height 15
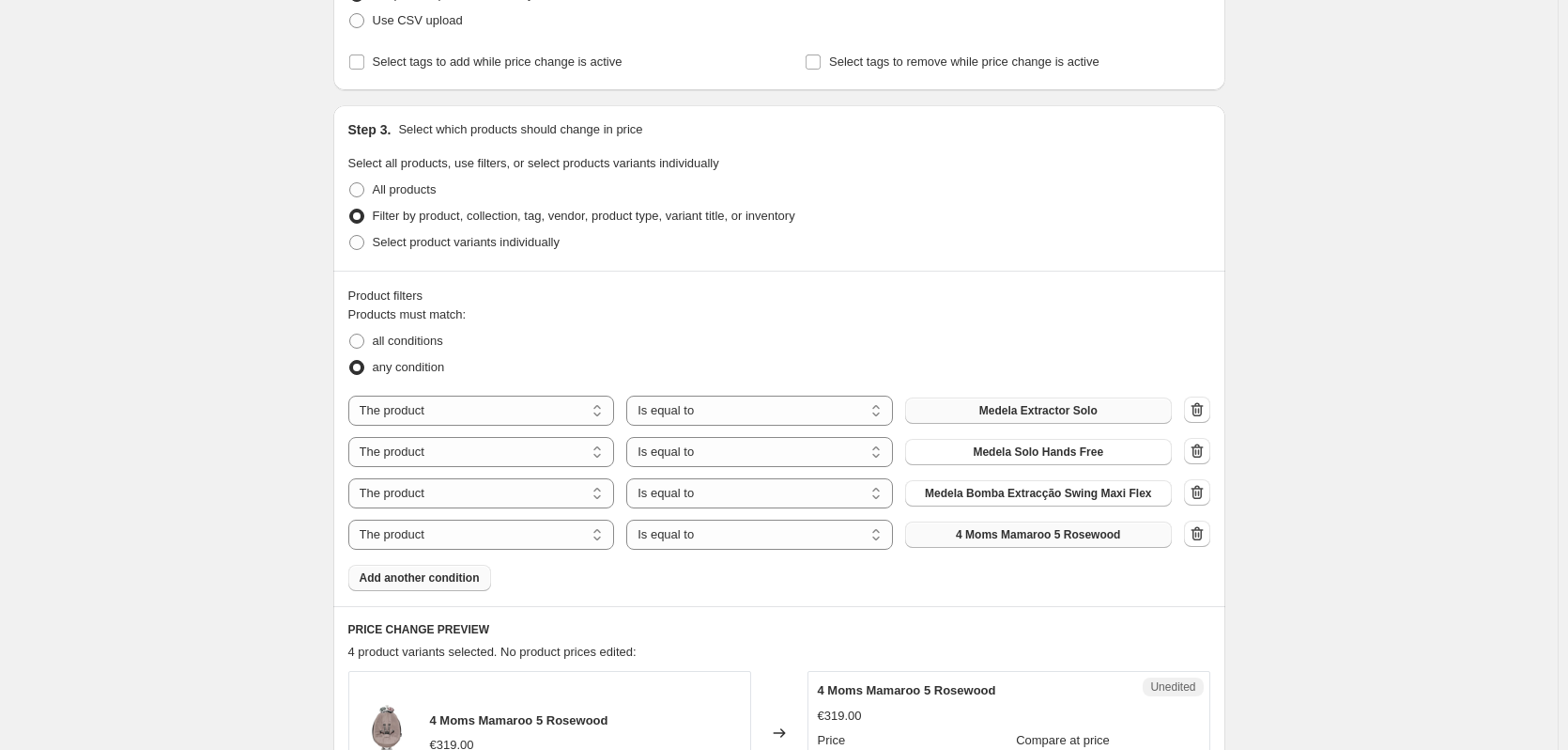
click at [1096, 540] on span "4 Moms Mamaroo 5 Rosewood" at bounding box center [1037, 534] width 164 height 15
click at [429, 580] on span "Add another condition" at bounding box center [420, 577] width 120 height 15
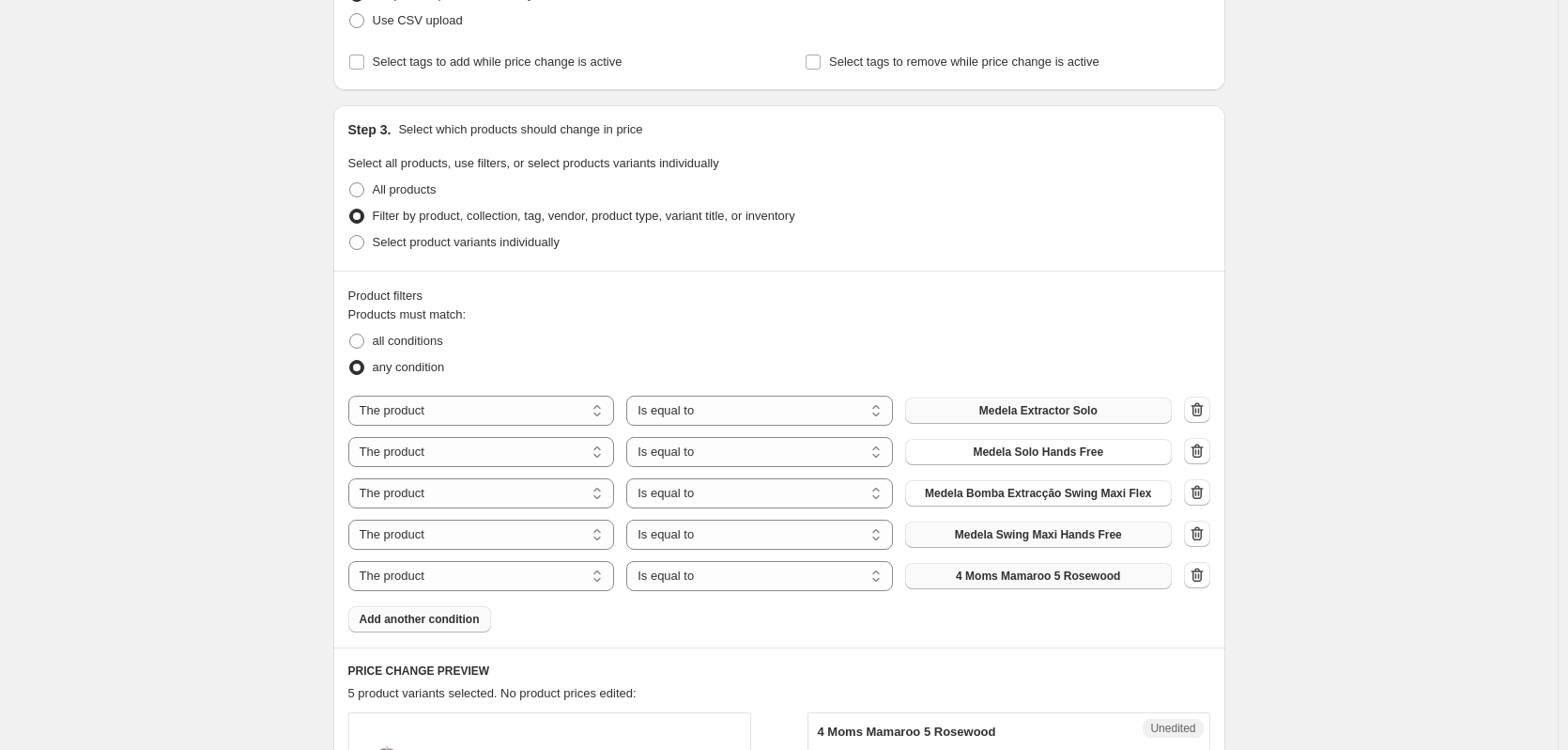
click at [1082, 579] on span "4 Moms Mamaroo 5 Rosewood" at bounding box center [1037, 575] width 164 height 15
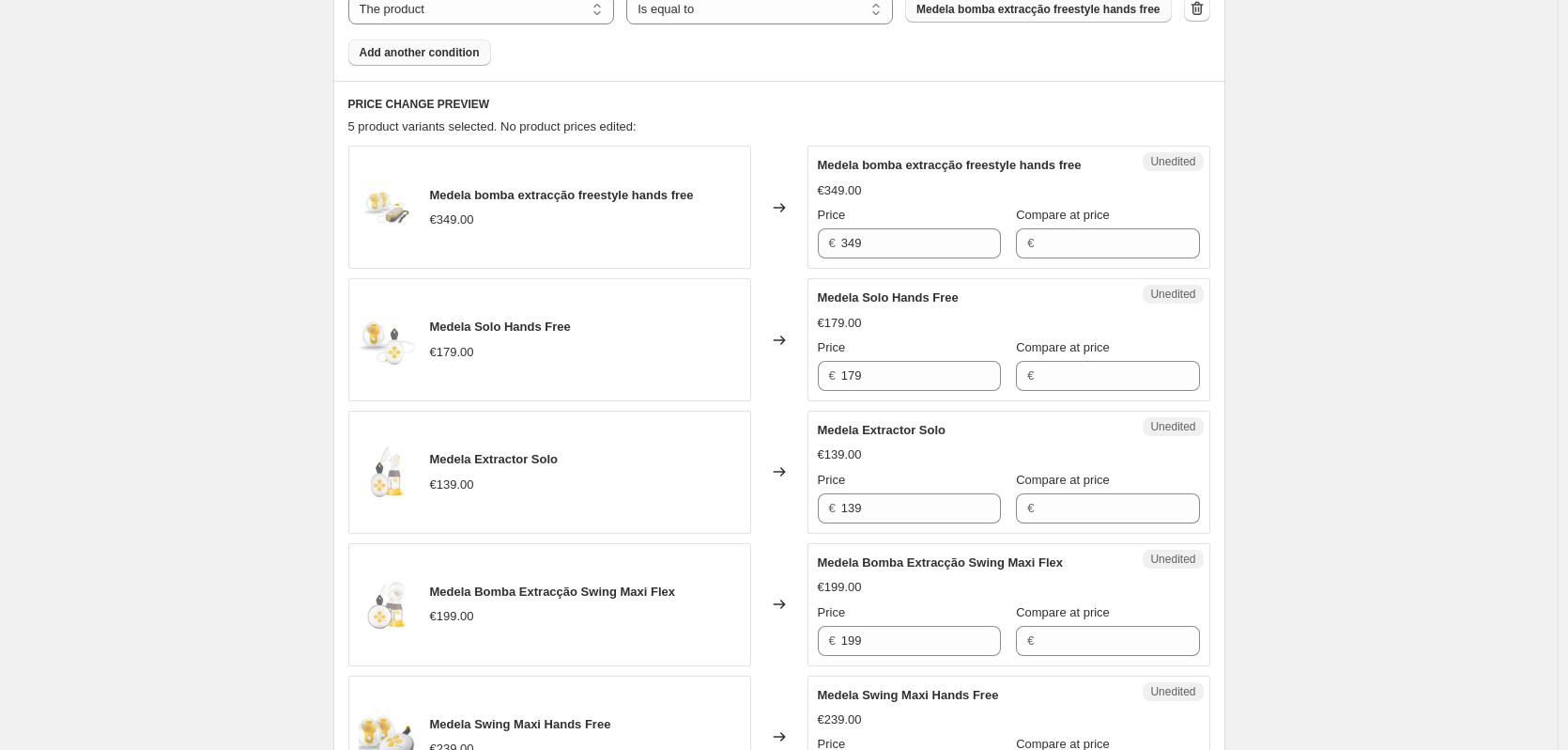
scroll to position [867, 0]
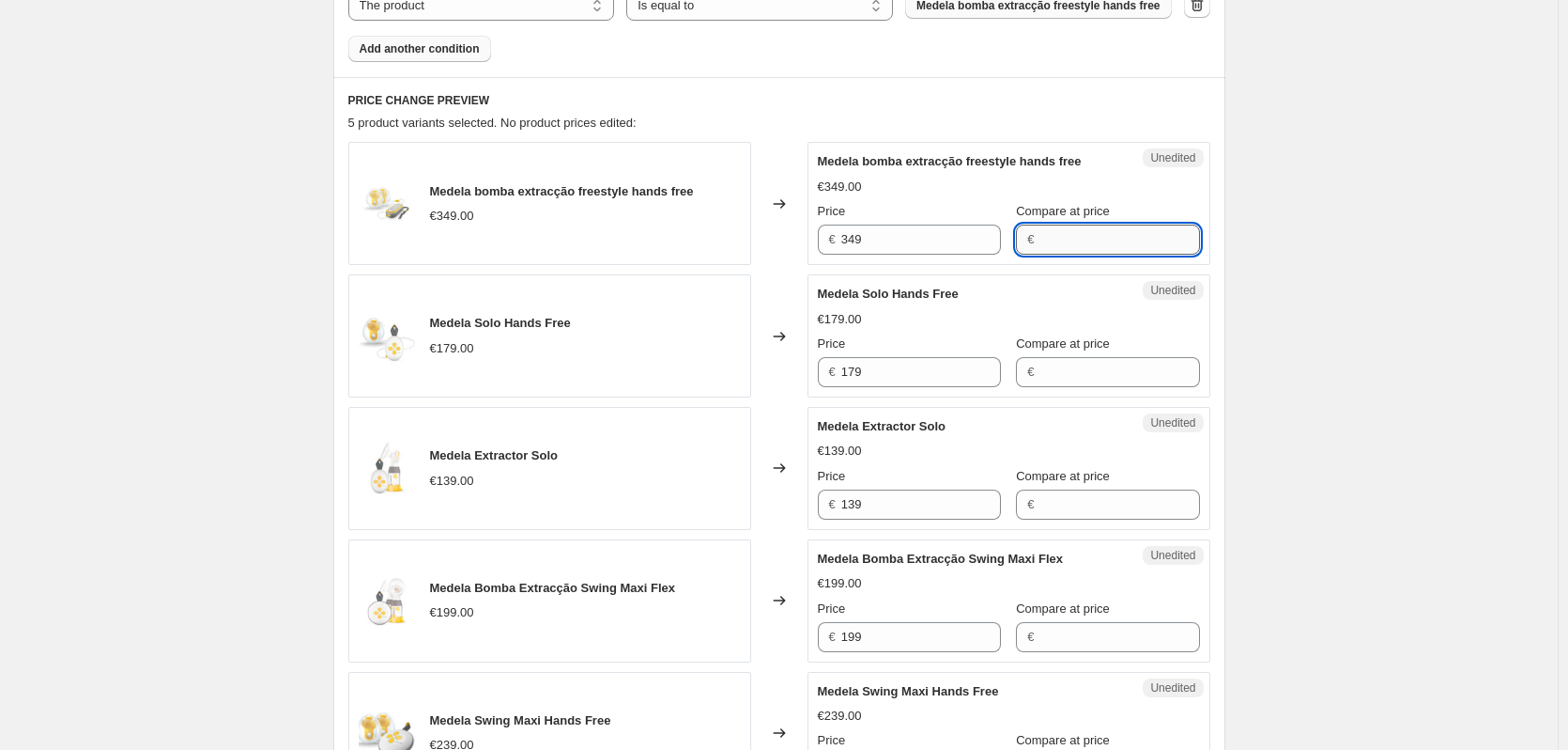
click at [1041, 238] on input "Compare at price" at bounding box center [1119, 239] width 159 height 30
type input "349"
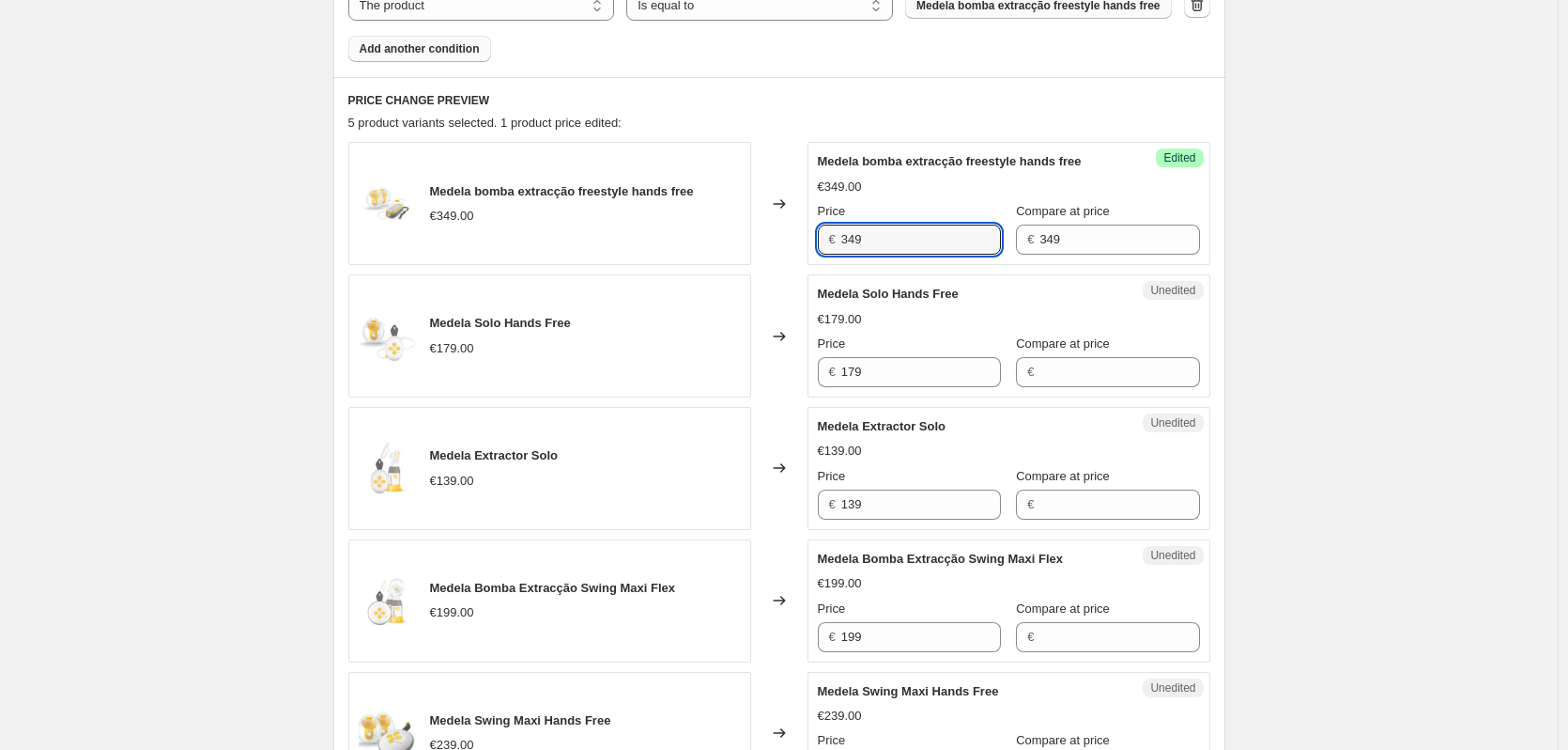
drag, startPoint x: 888, startPoint y: 240, endPoint x: 773, endPoint y: 230, distance: 115.4
click at [773, 230] on div "Medela bomba extracção freestyle hands free €349.00 Changed to Success Edited M…" at bounding box center [779, 202] width 862 height 123
type input "269"
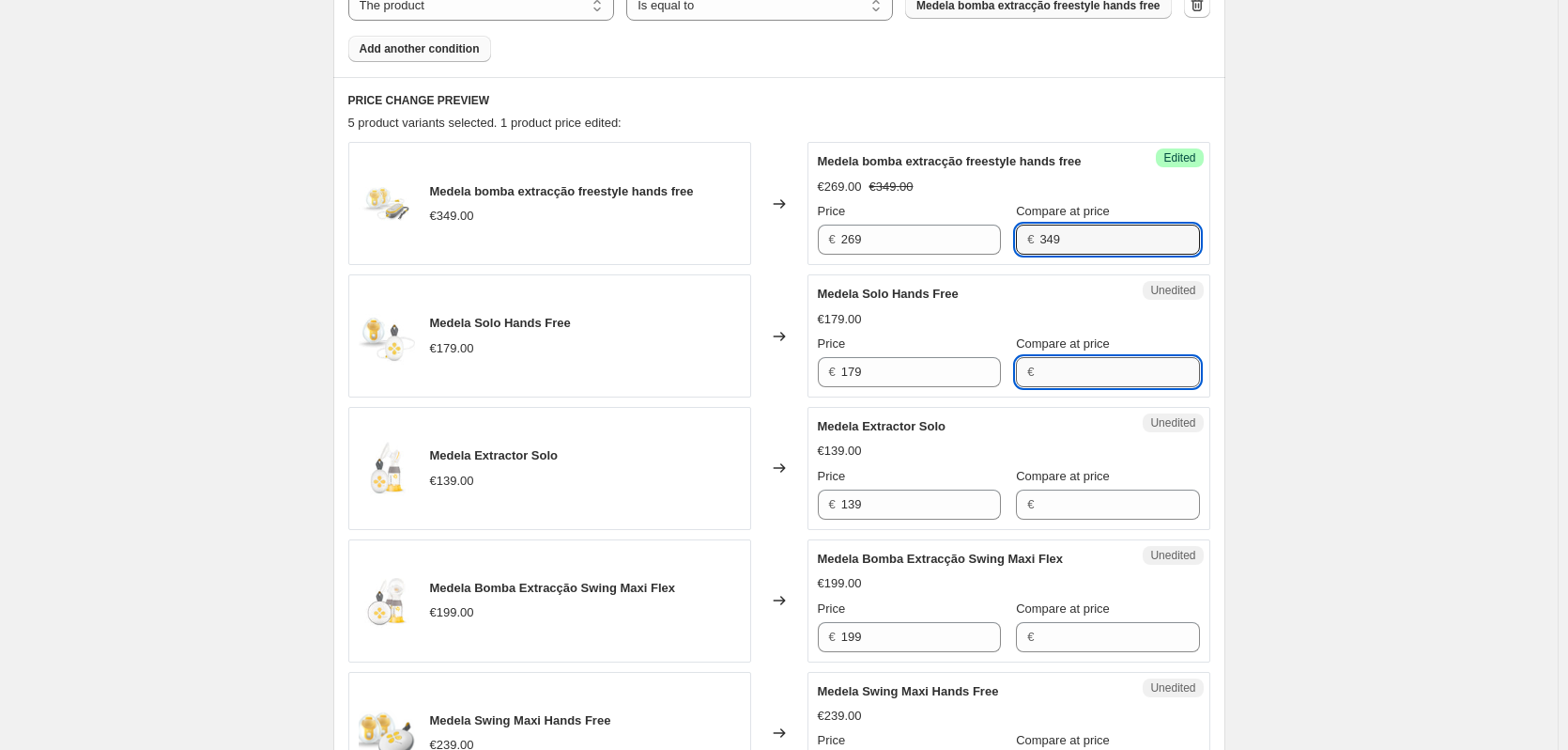
click at [1069, 367] on input "Compare at price" at bounding box center [1119, 372] width 159 height 30
type input "179"
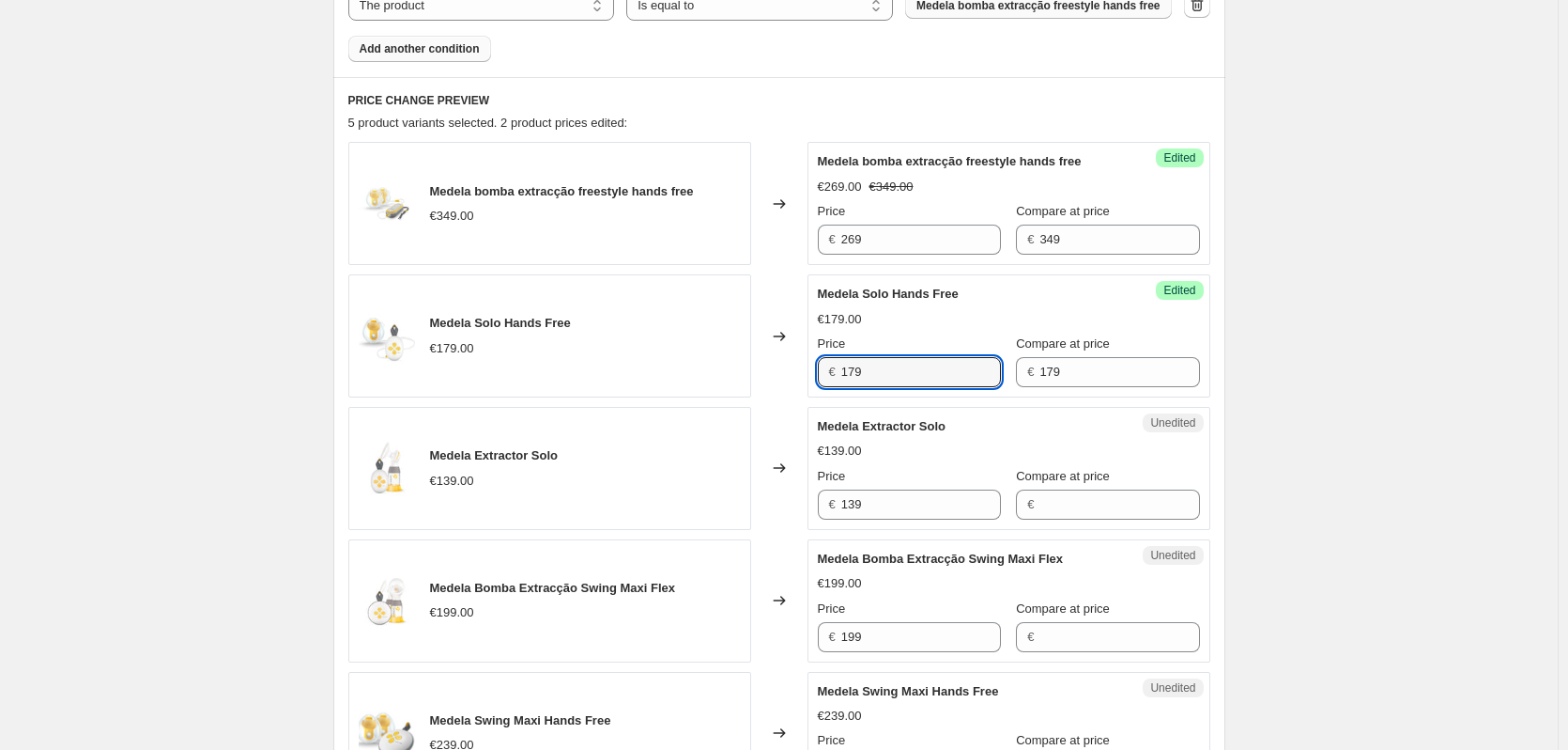
drag, startPoint x: 906, startPoint y: 380, endPoint x: 814, endPoint y: 369, distance: 92.7
click at [814, 369] on div "Success Edited Medela Solo Hands Free €179.00 Price € 179 Compare at price € 179" at bounding box center [1009, 335] width 403 height 123
type input "129"
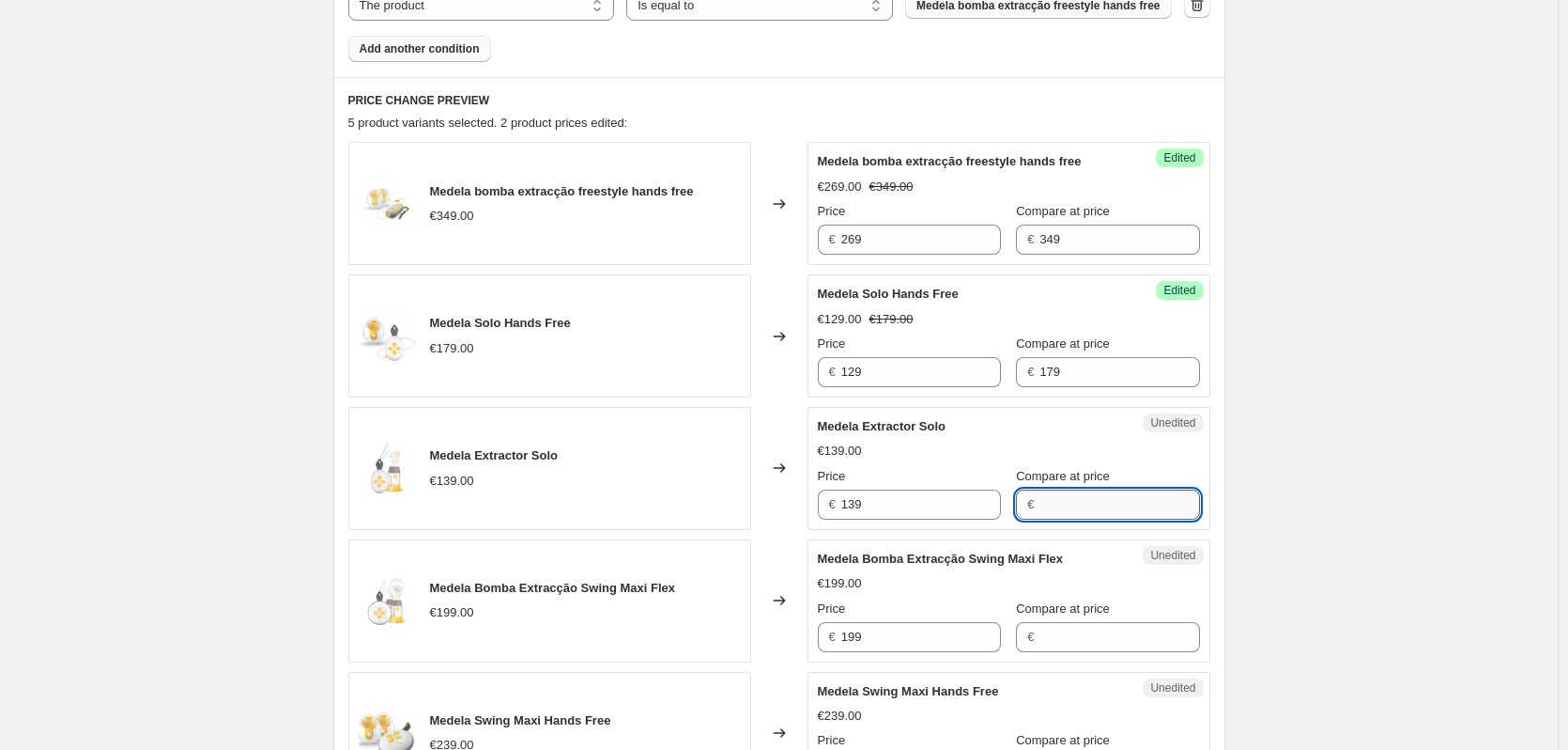
click at [1077, 506] on input "Compare at price" at bounding box center [1119, 504] width 159 height 30
type input "139"
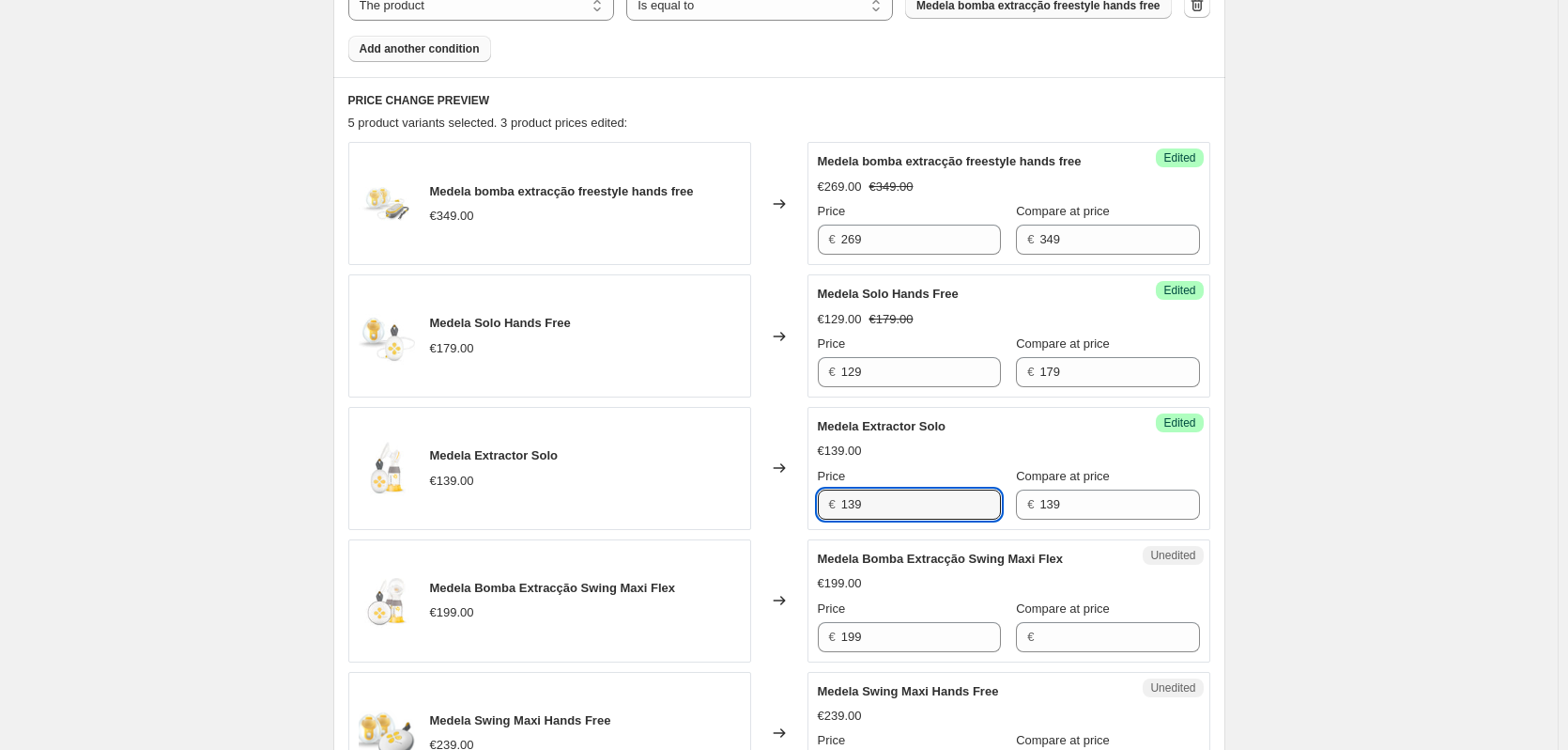
drag, startPoint x: 902, startPoint y: 502, endPoint x: 795, endPoint y: 492, distance: 107.5
click at [795, 492] on div "Medela Extractor Solo €139.00 Changed to Success Edited Medela Extractor Solo €…" at bounding box center [779, 468] width 862 height 123
type input "119"
click at [1076, 633] on input "Compare at price" at bounding box center [1119, 637] width 159 height 30
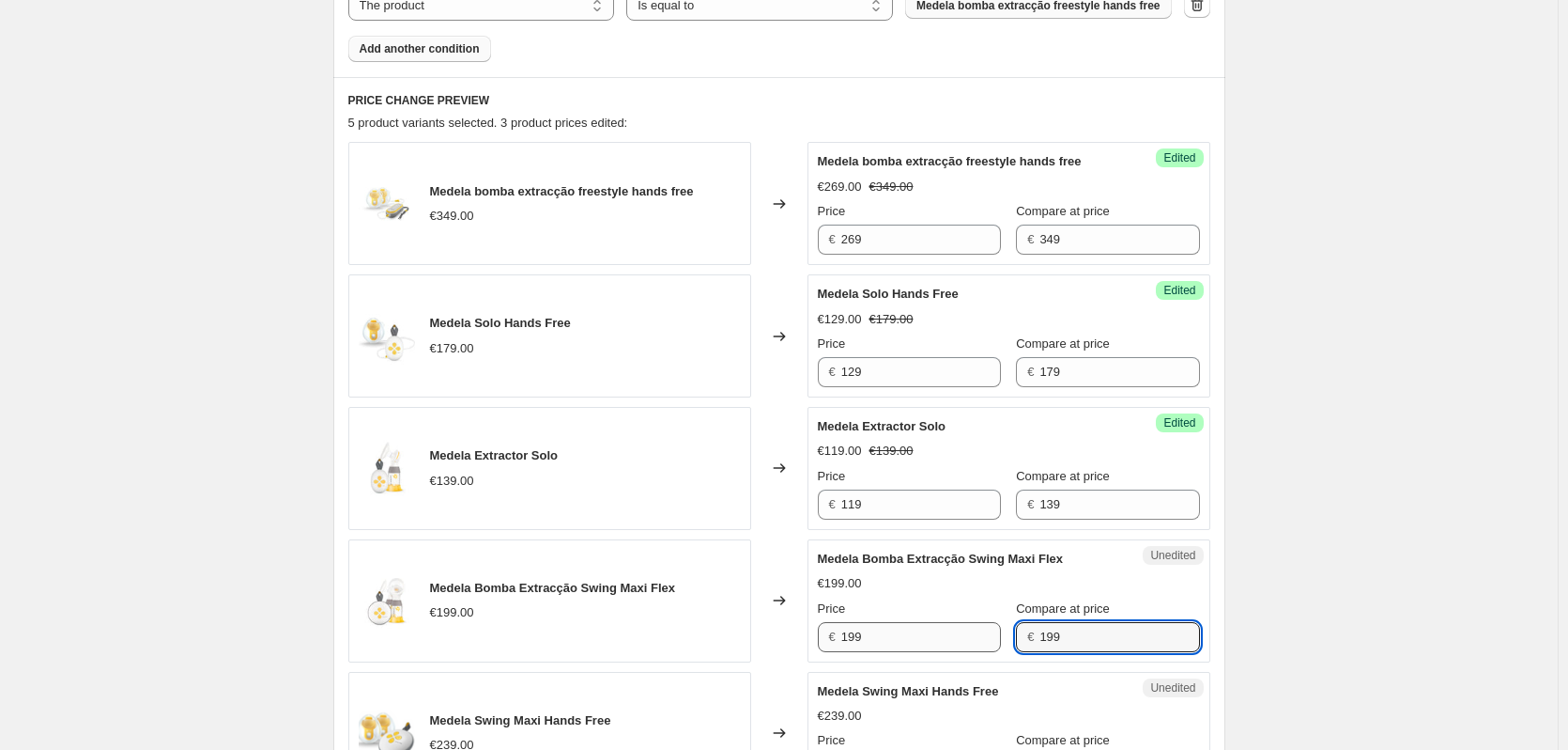
type input "199"
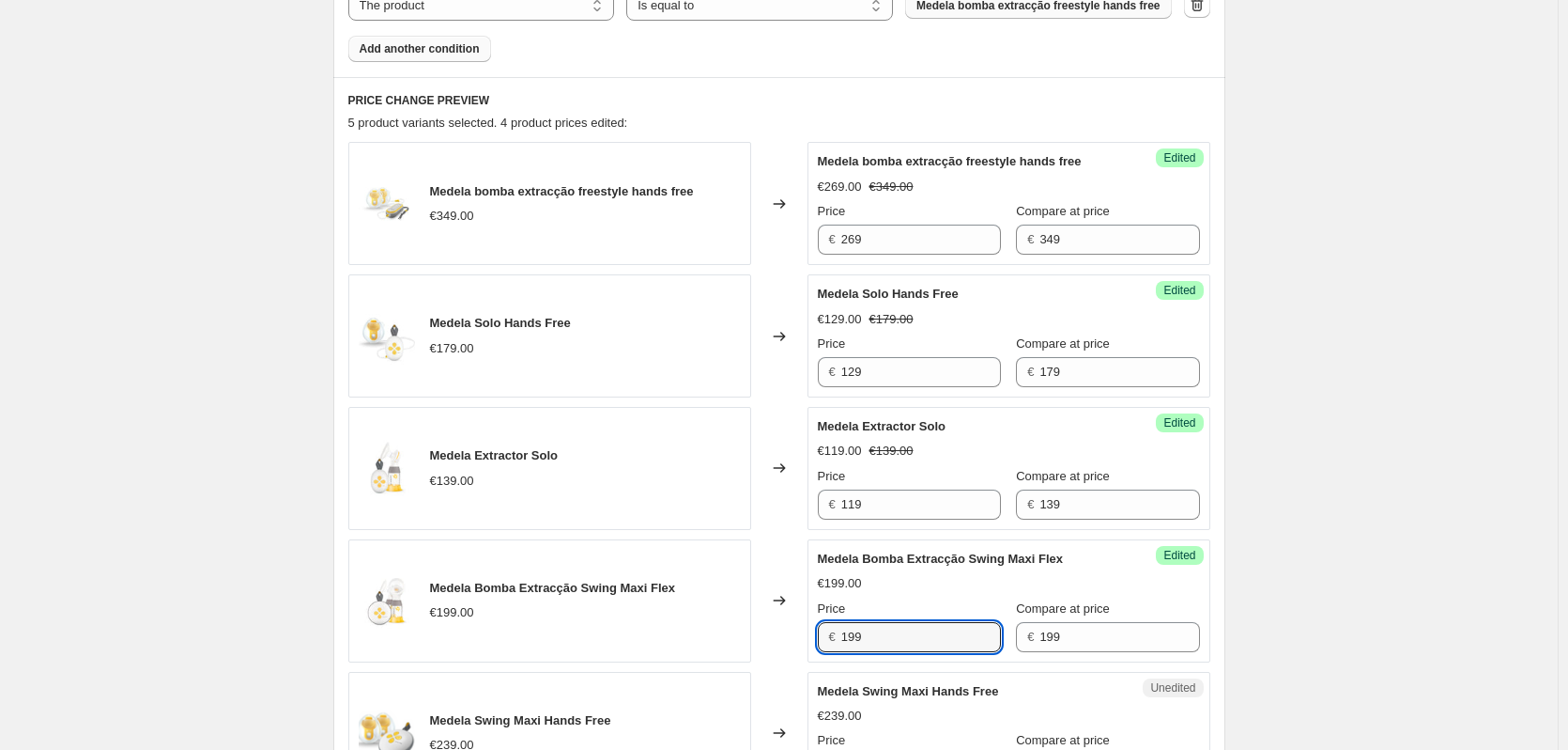
drag, startPoint x: 887, startPoint y: 637, endPoint x: 782, endPoint y: 625, distance: 105.7
click at [782, 625] on div "Medela Bomba Extracção Swing Maxi Flex €199.00 Changed to Success Edited Medela…" at bounding box center [779, 601] width 862 height 123
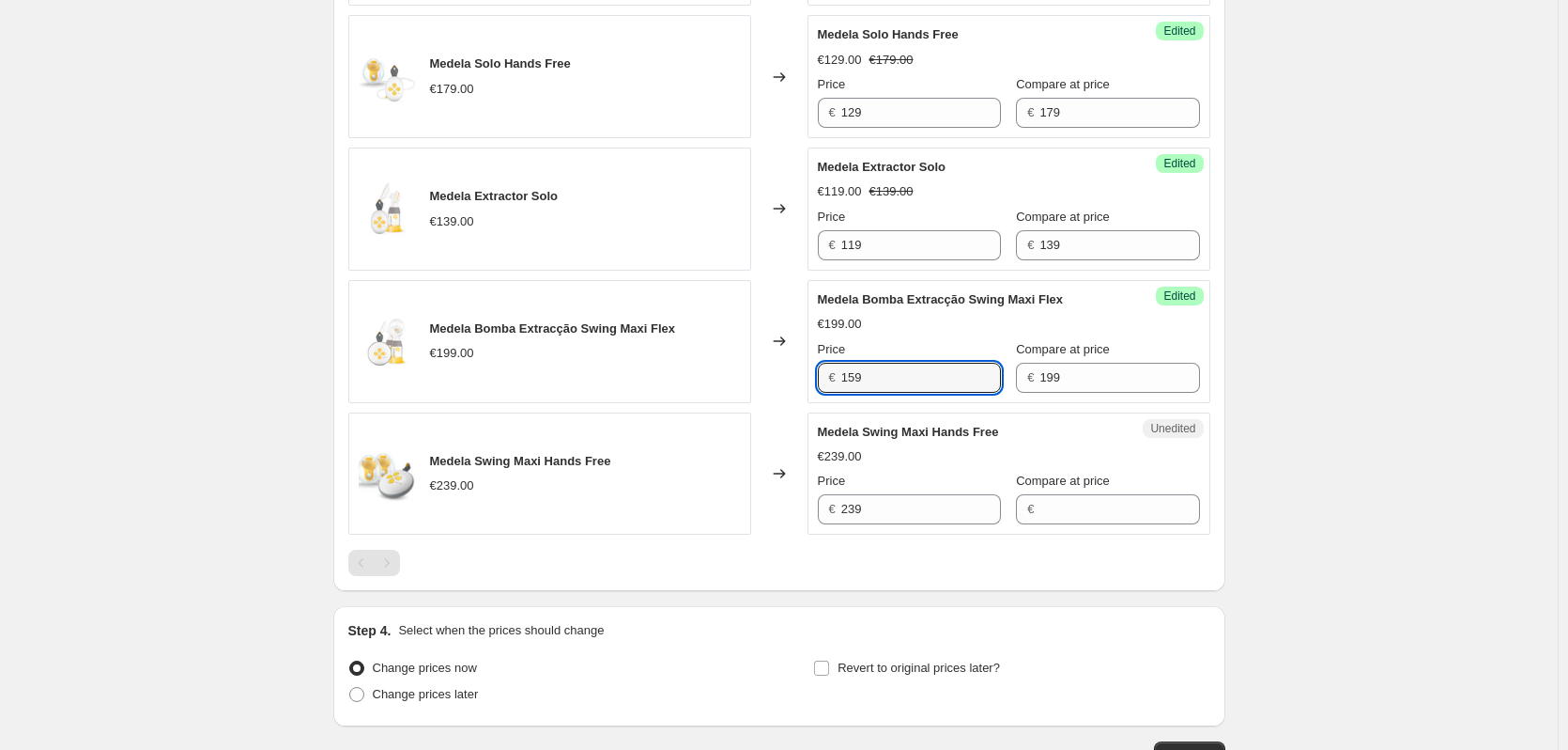
scroll to position [1130, 0]
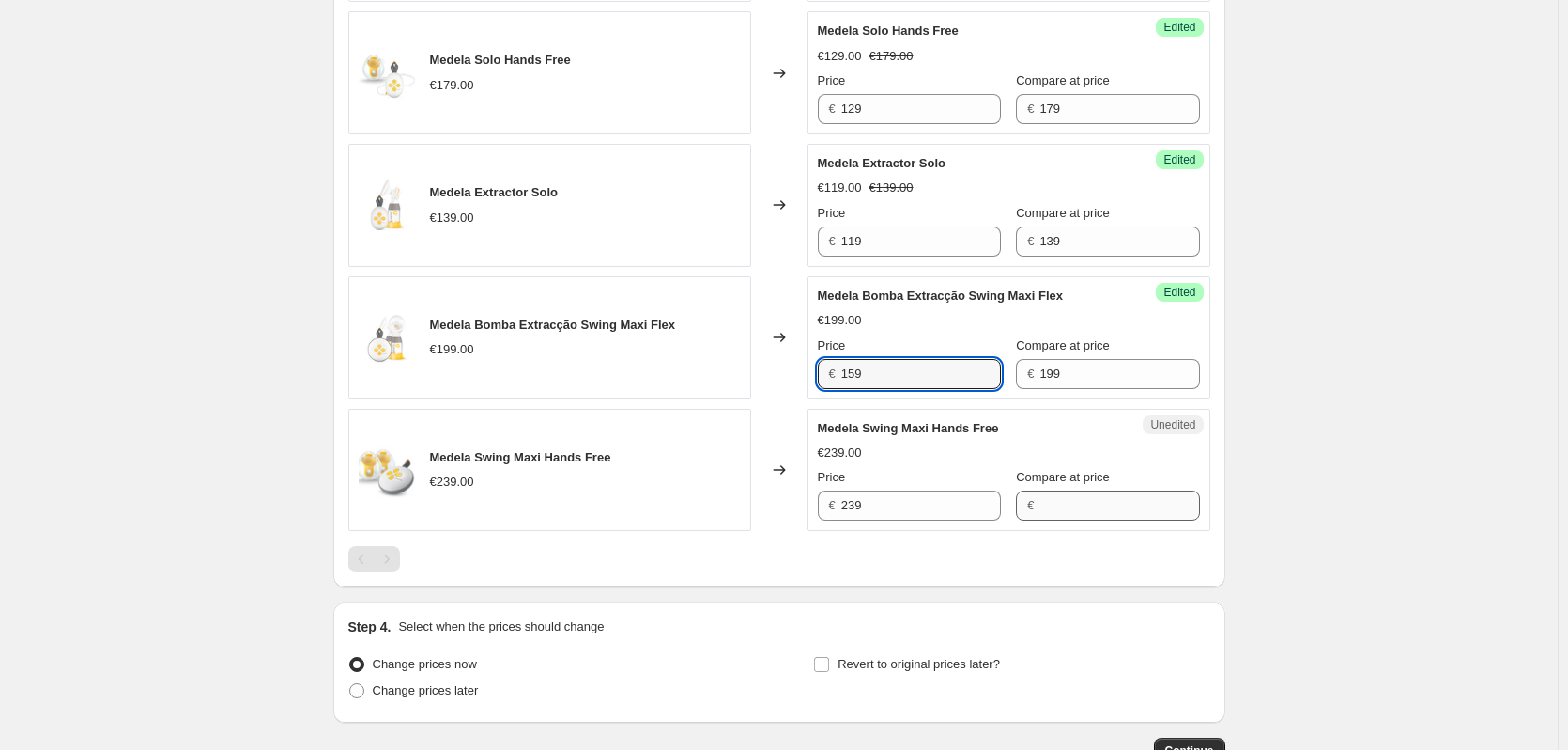
type input "159"
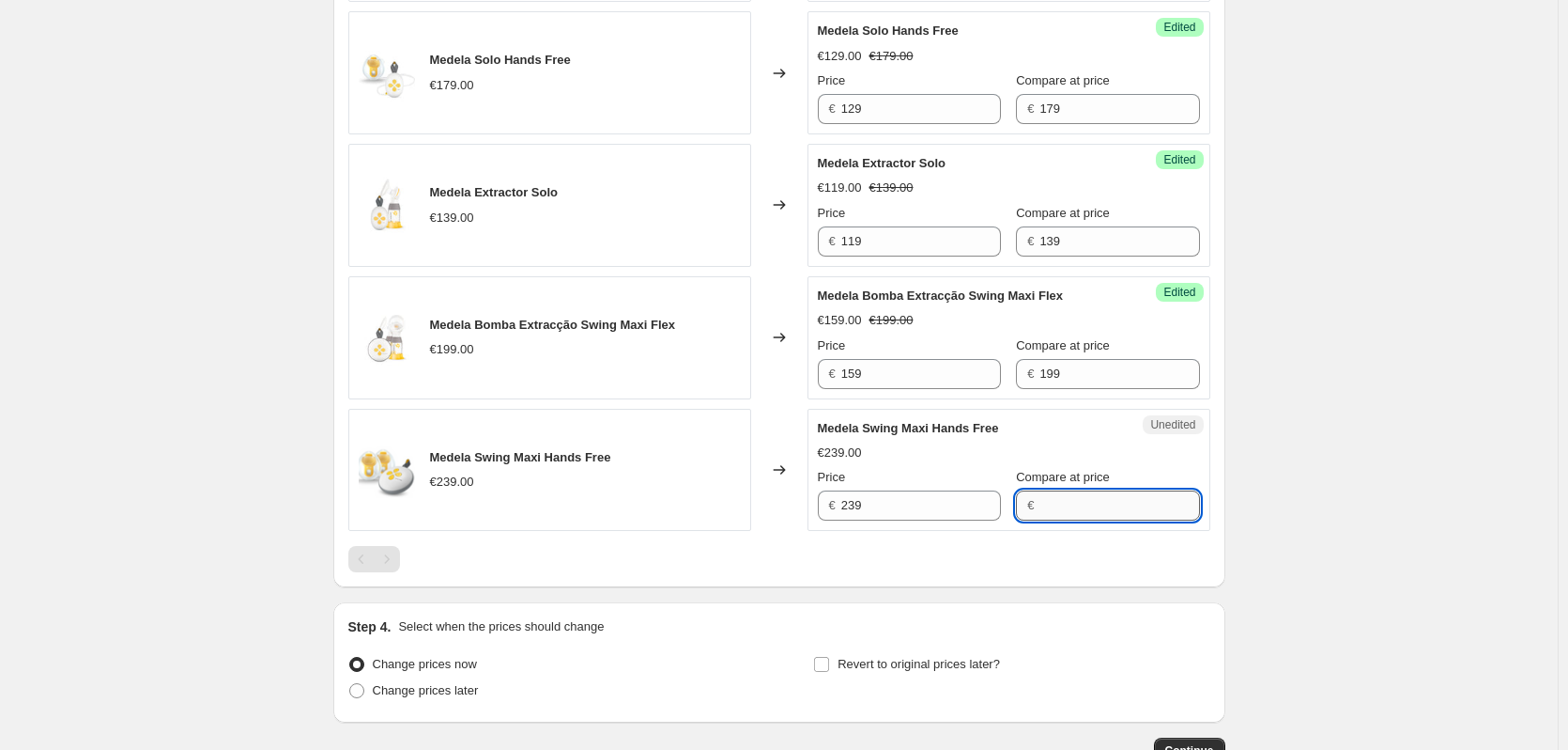
click at [1064, 502] on input "Compare at price" at bounding box center [1119, 505] width 159 height 30
type input "239"
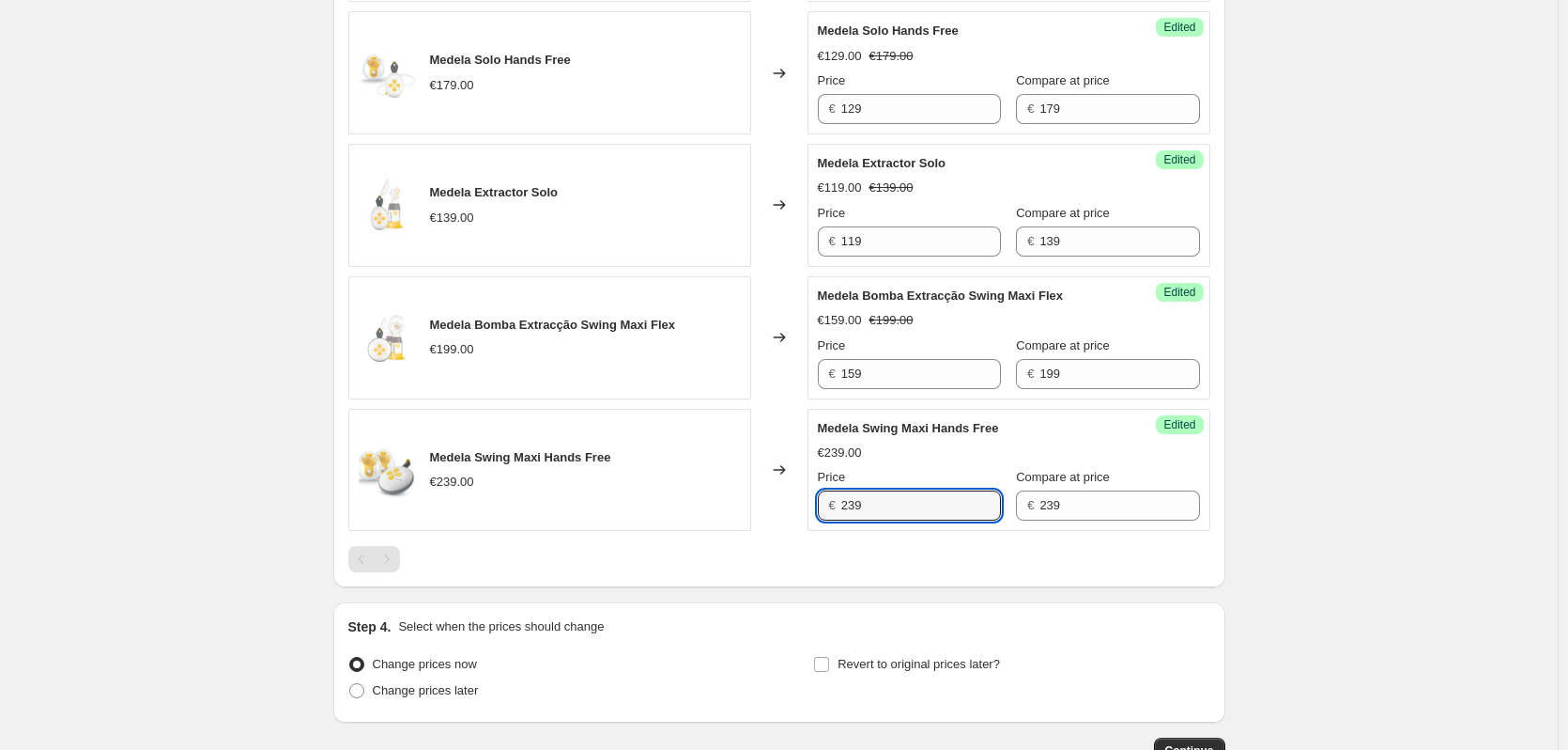
drag, startPoint x: 874, startPoint y: 505, endPoint x: 747, endPoint y: 497, distance: 127.3
click at [747, 497] on div "Medela Swing Maxi Hands Free €239.00 Changed to Success Edited Medela Swing Max…" at bounding box center [779, 470] width 862 height 123
type input "199"
click at [456, 693] on span "Change prices later" at bounding box center [425, 690] width 106 height 14
click at [350, 684] on input "Change prices later" at bounding box center [349, 683] width 1 height 1
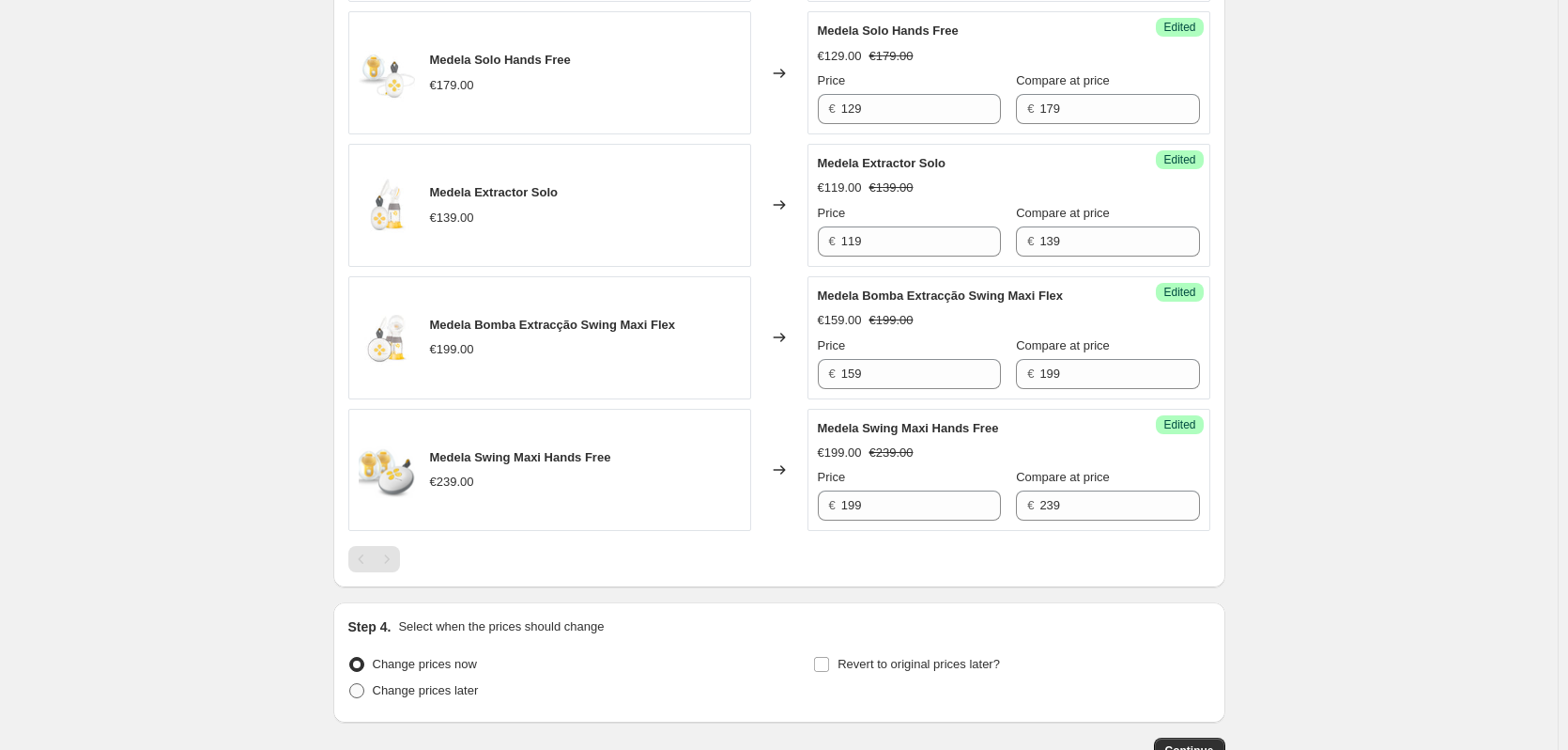
radio input "true"
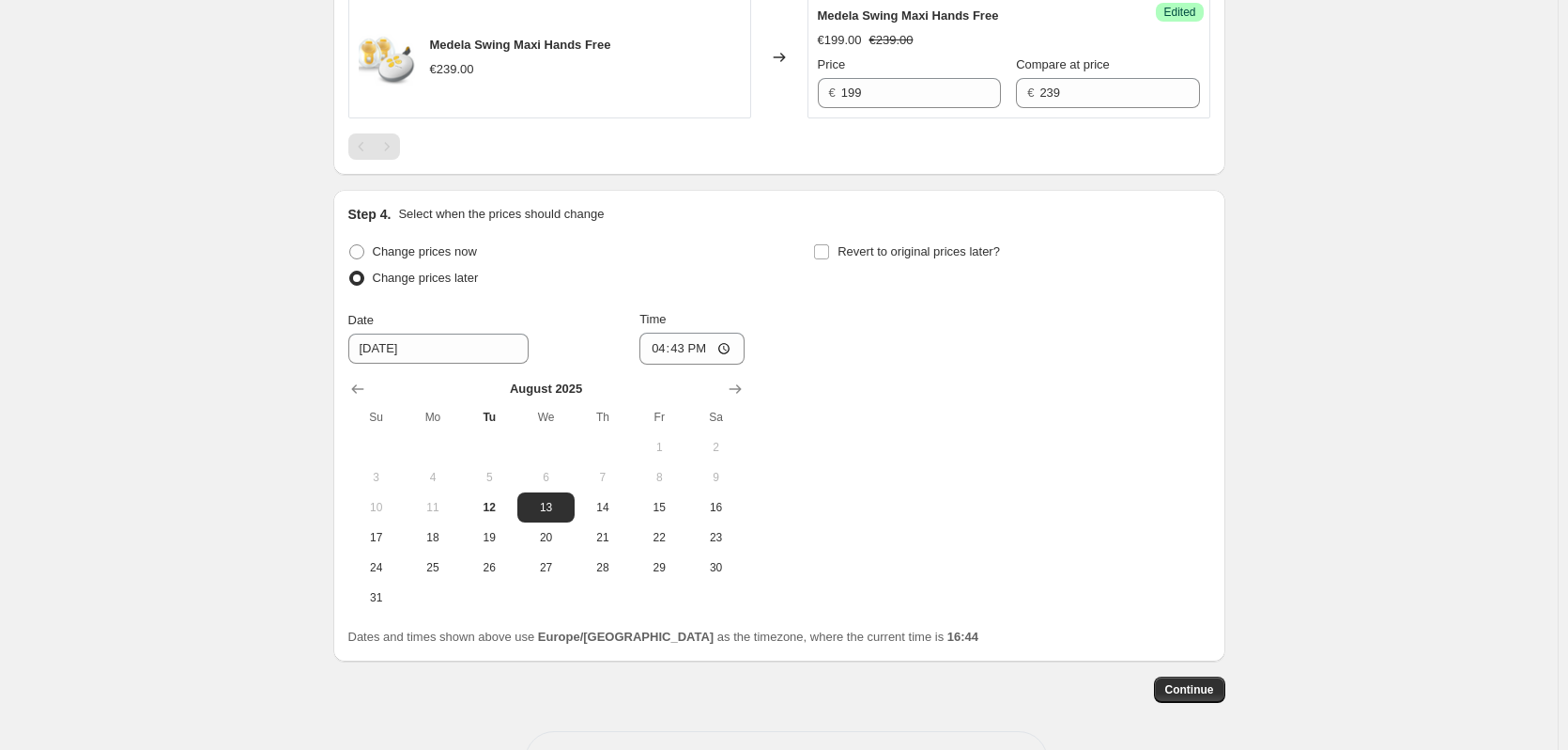
scroll to position [1610, 0]
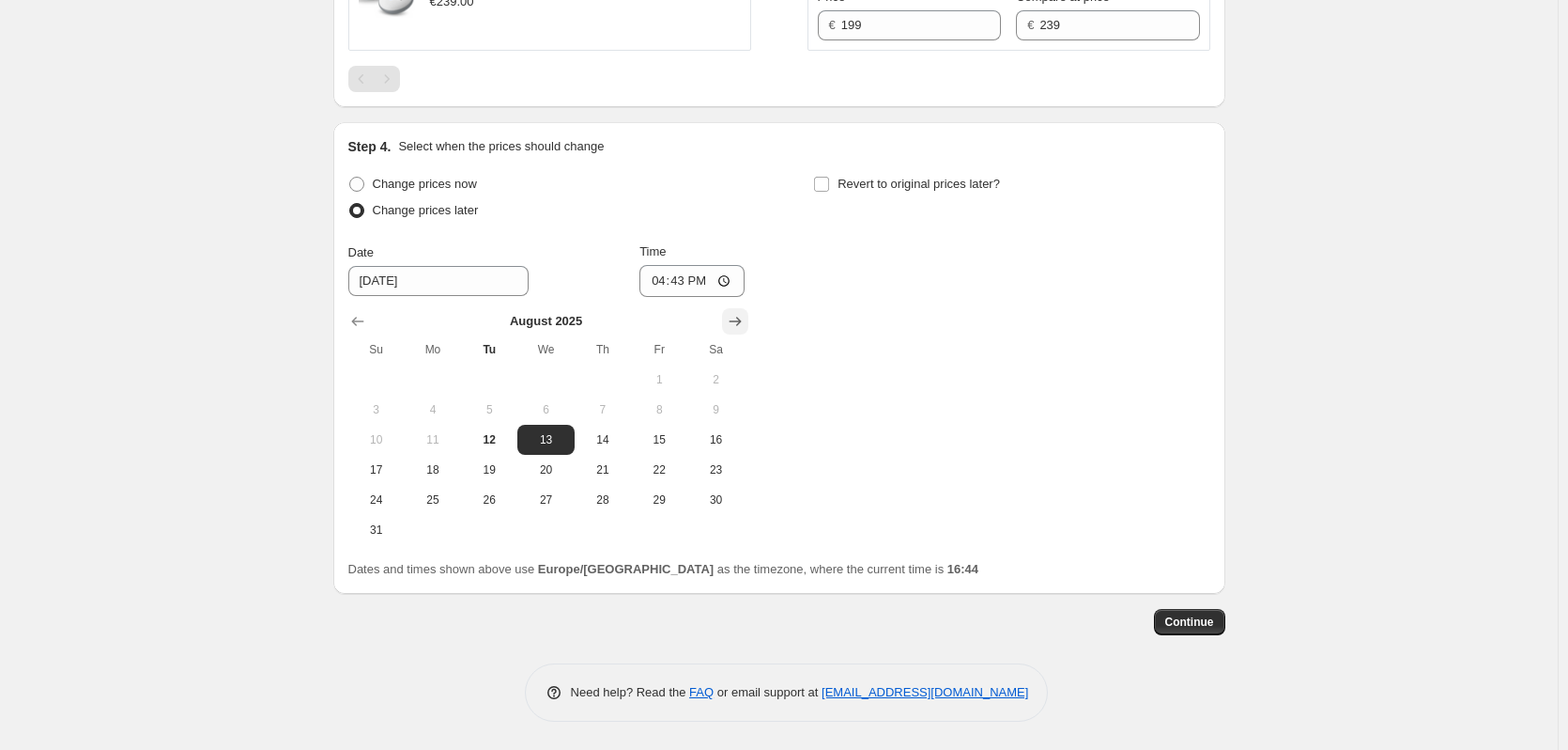
click at [736, 319] on icon "Show next month, September 2025" at bounding box center [735, 320] width 19 height 19
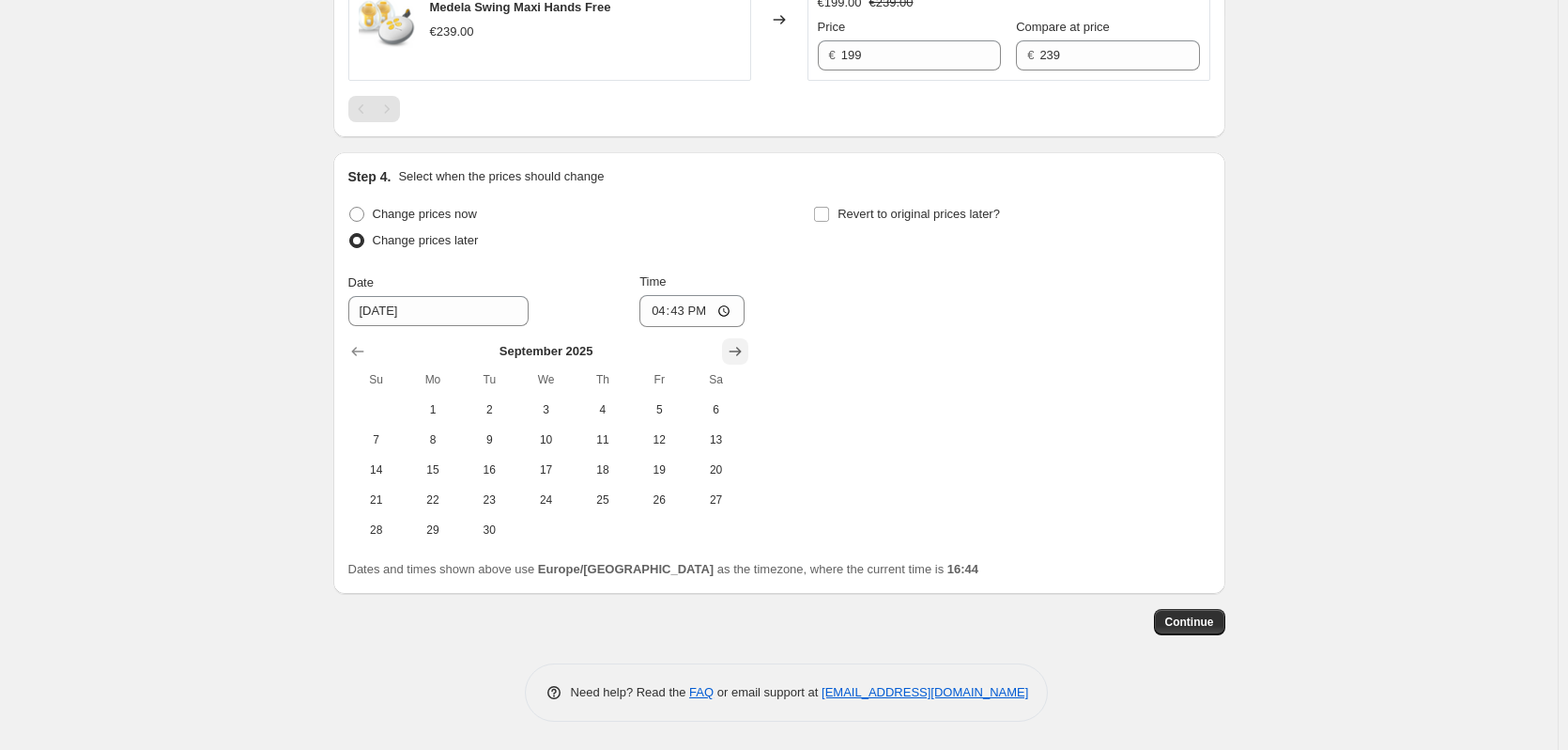
scroll to position [1580, 0]
click at [497, 532] on span "30" at bounding box center [489, 529] width 41 height 15
type input "9/30/2025"
click at [691, 317] on input "16:43" at bounding box center [692, 311] width 105 height 31
type input "23:59"
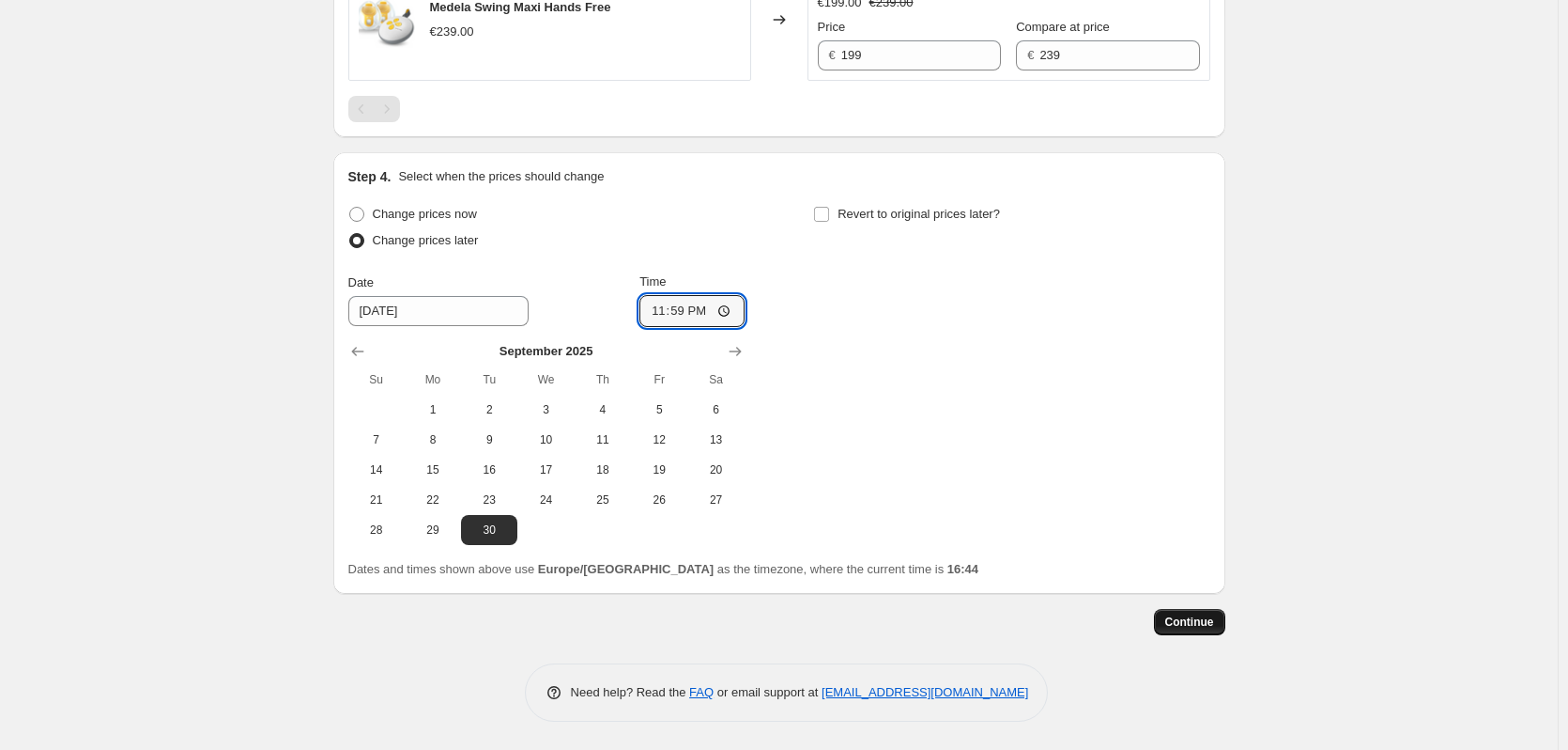
click at [1196, 611] on button "Continue" at bounding box center [1189, 621] width 72 height 27
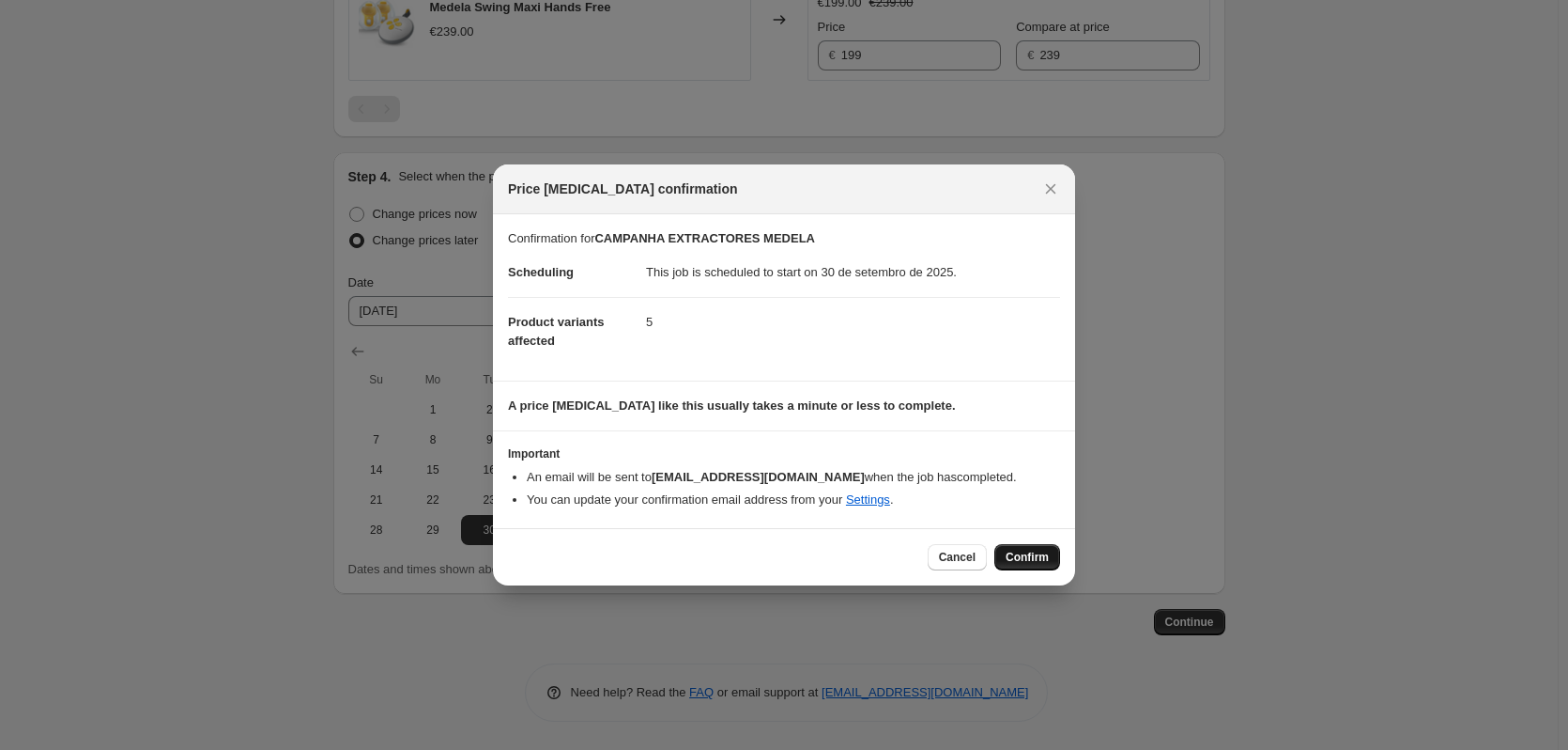
click at [1025, 560] on span "Confirm" at bounding box center [1027, 556] width 43 height 15
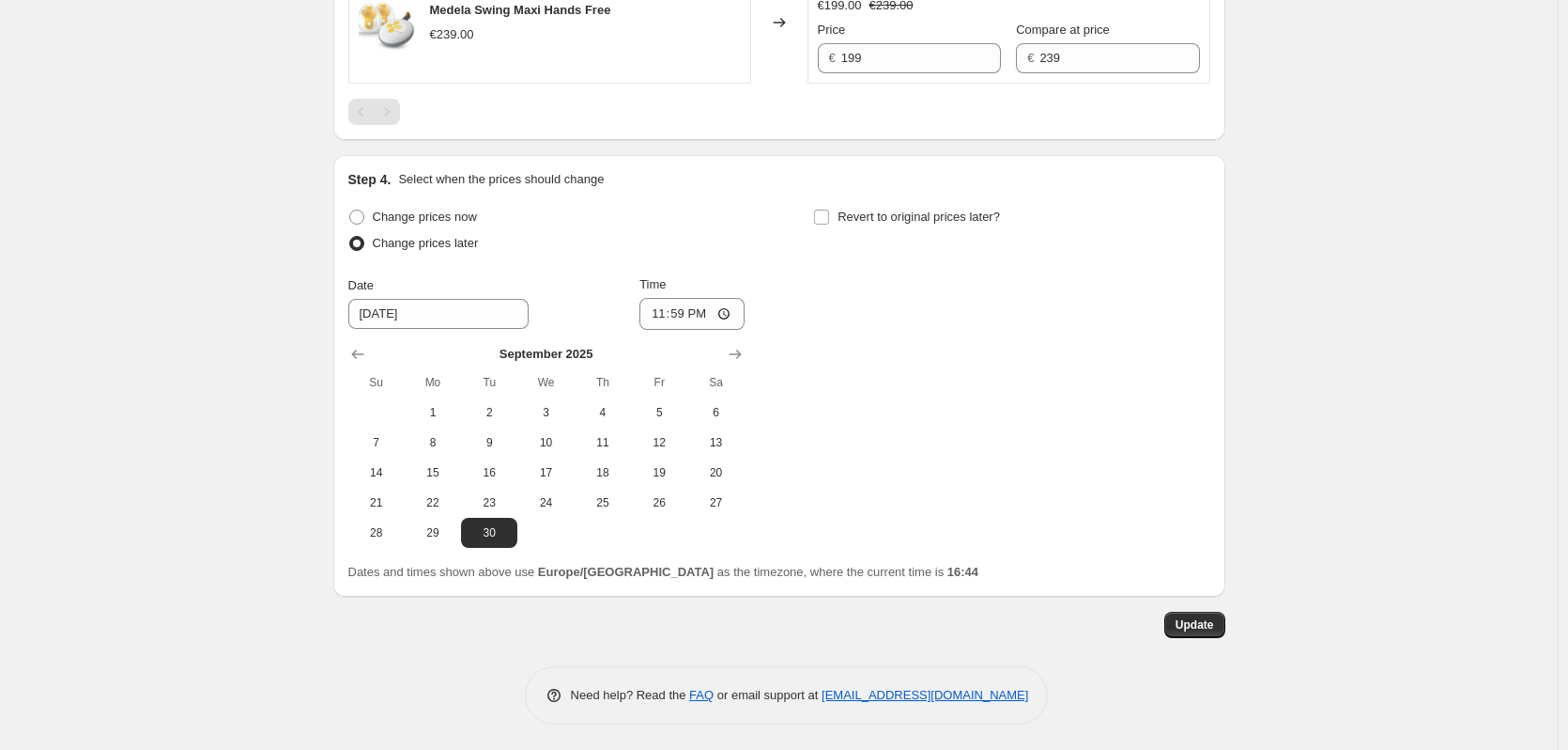
scroll to position [1695, 0]
click at [436, 214] on span "Change prices now" at bounding box center [424, 213] width 104 height 14
click at [350, 207] on input "Change prices now" at bounding box center [349, 206] width 1 height 1
radio input "true"
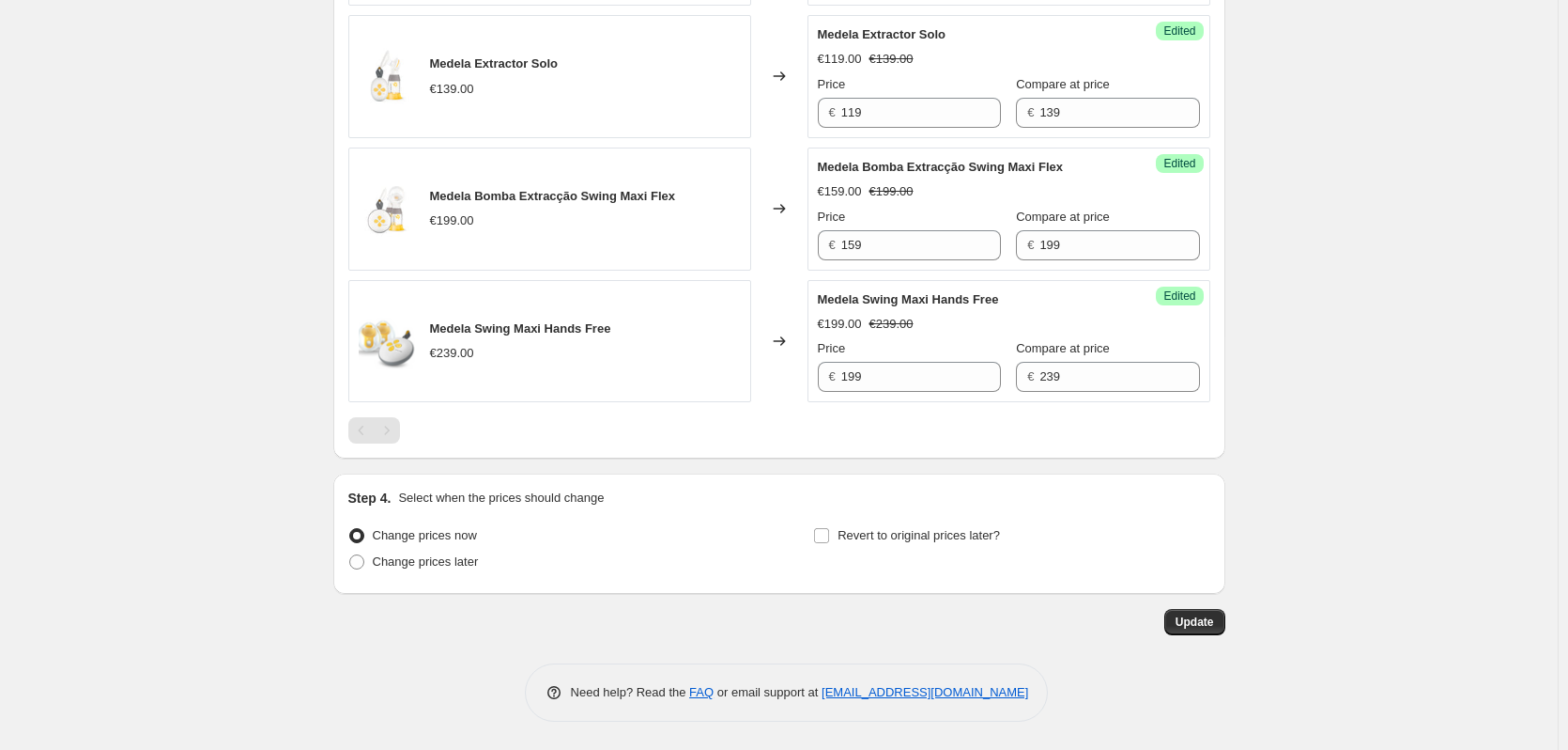
scroll to position [1373, 0]
click at [877, 532] on span "Revert to original prices later?" at bounding box center [918, 535] width 162 height 14
click at [829, 532] on input "Revert to original prices later?" at bounding box center [821, 535] width 15 height 15
checkbox input "true"
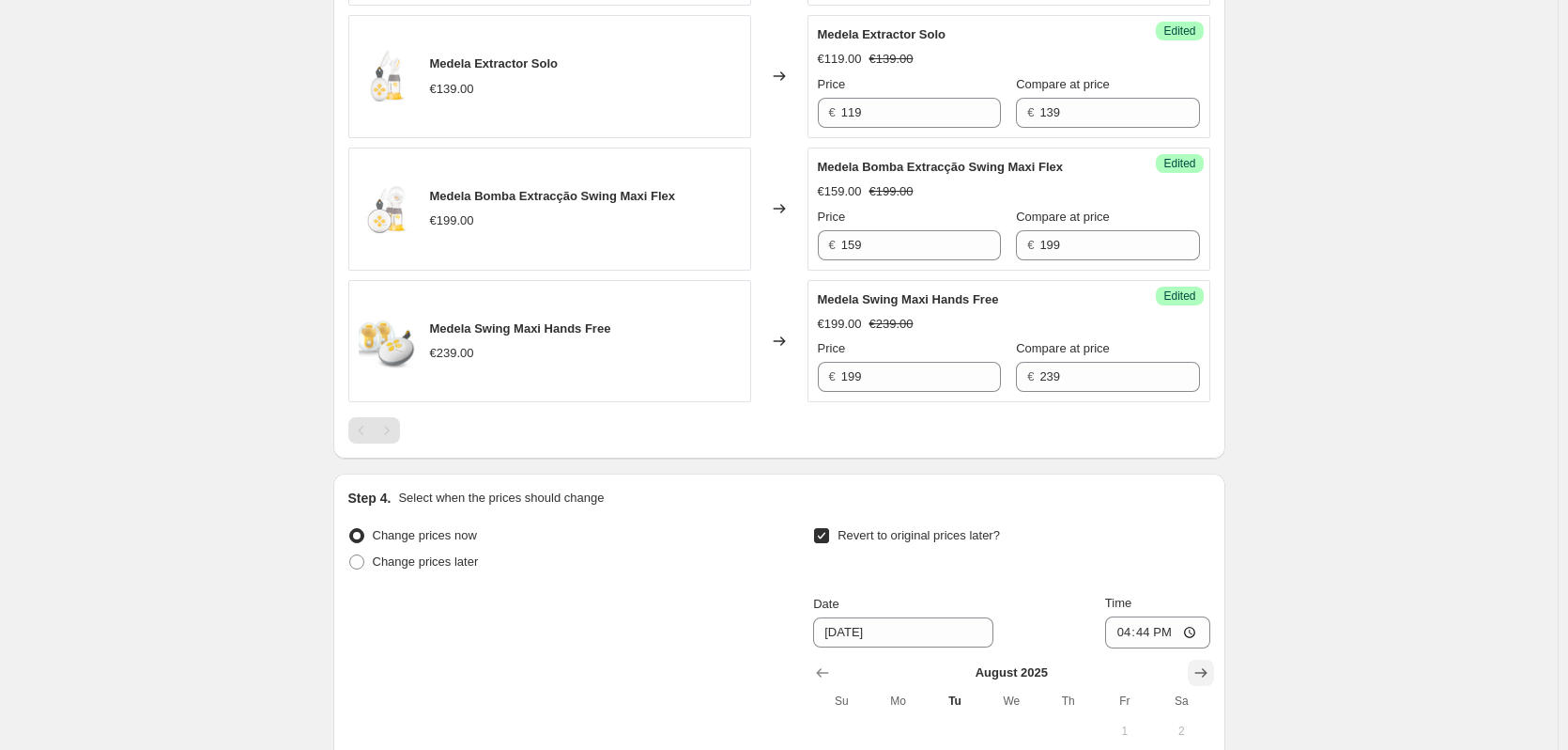
click at [1203, 668] on icon "Show next month, September 2025" at bounding box center [1201, 672] width 19 height 19
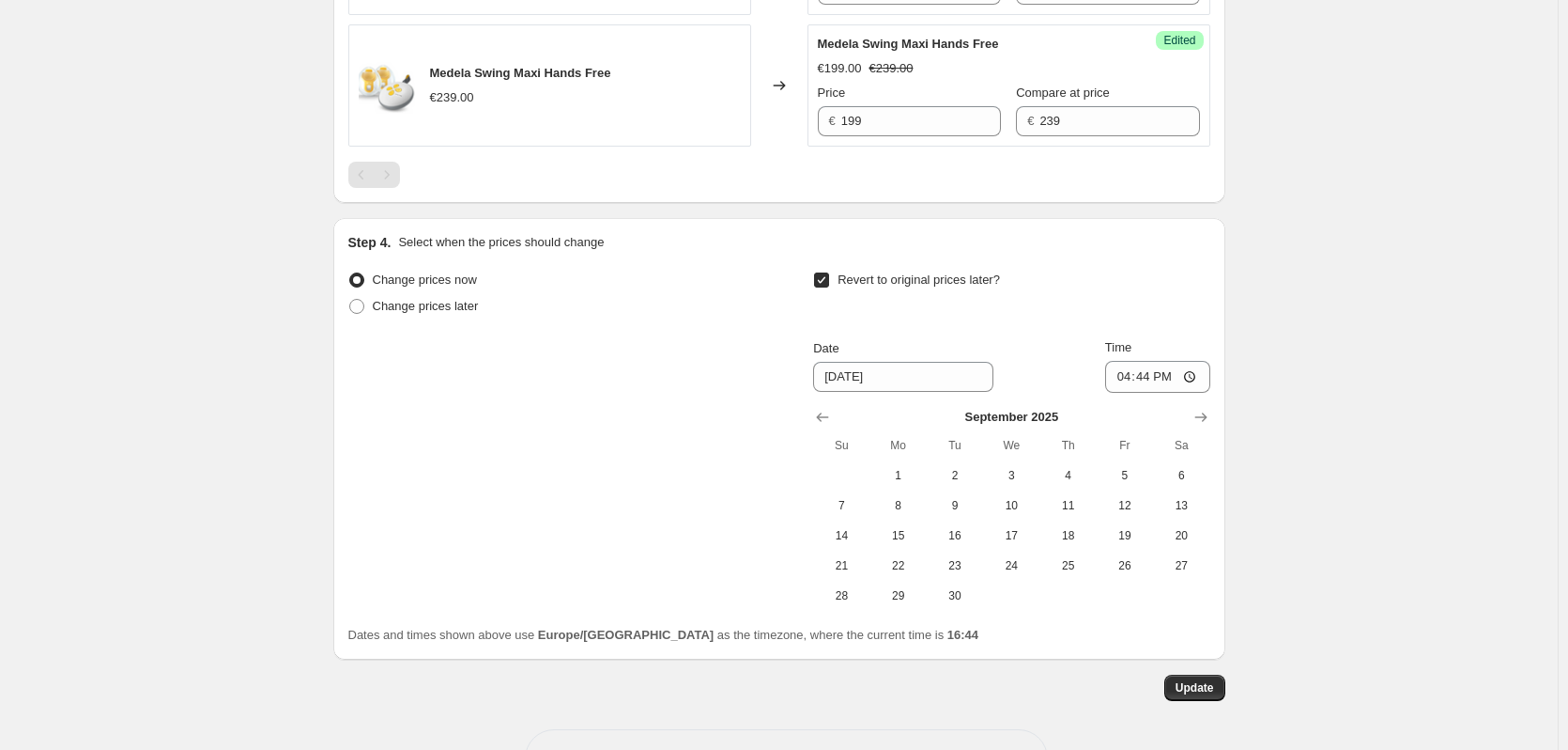
scroll to position [1695, 0]
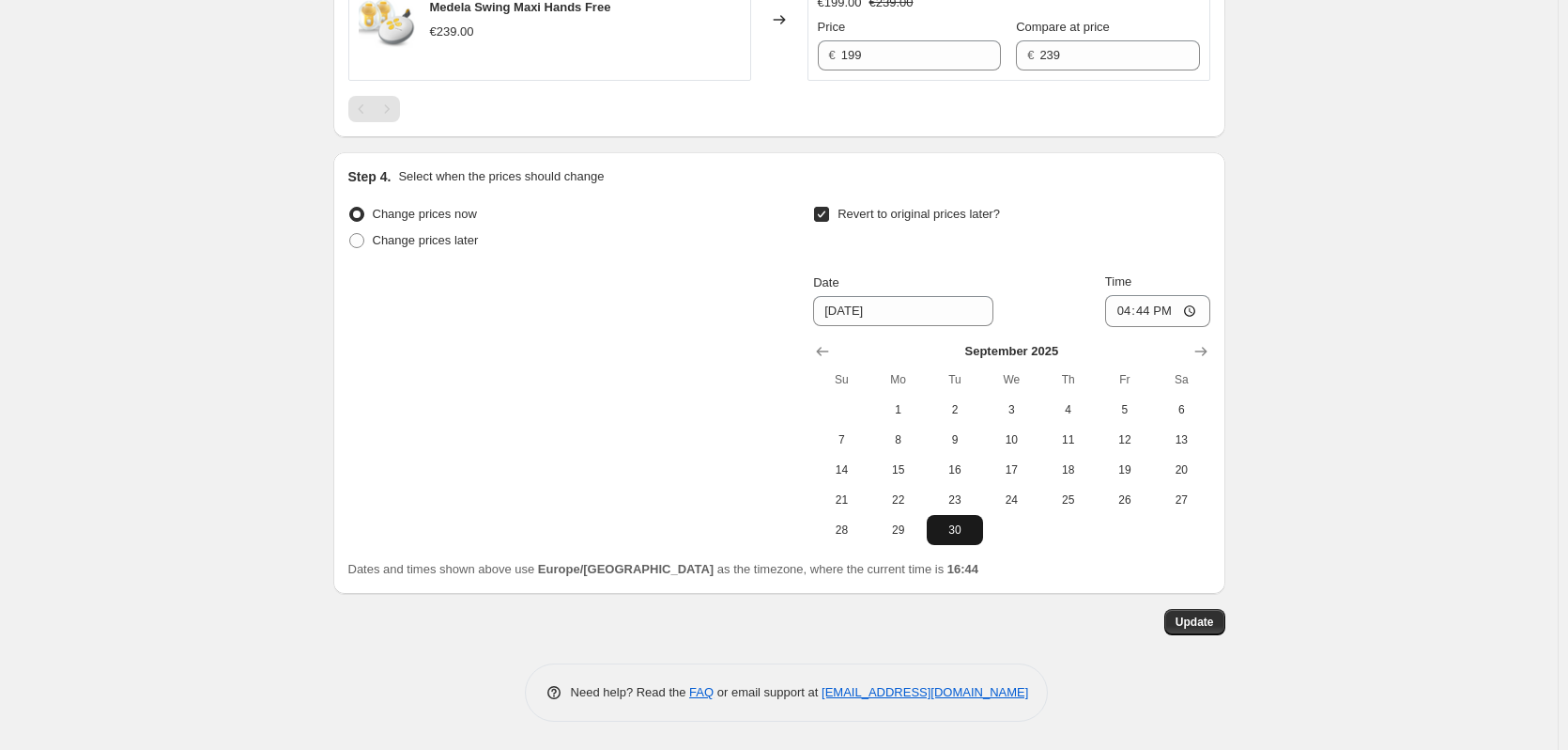
click at [958, 539] on button "30" at bounding box center [954, 530] width 56 height 30
type input "9/30/2025"
click at [1140, 314] on input "16:44" at bounding box center [1157, 311] width 105 height 31
type input "23:59"
click at [1189, 620] on span "Update" at bounding box center [1194, 621] width 38 height 15
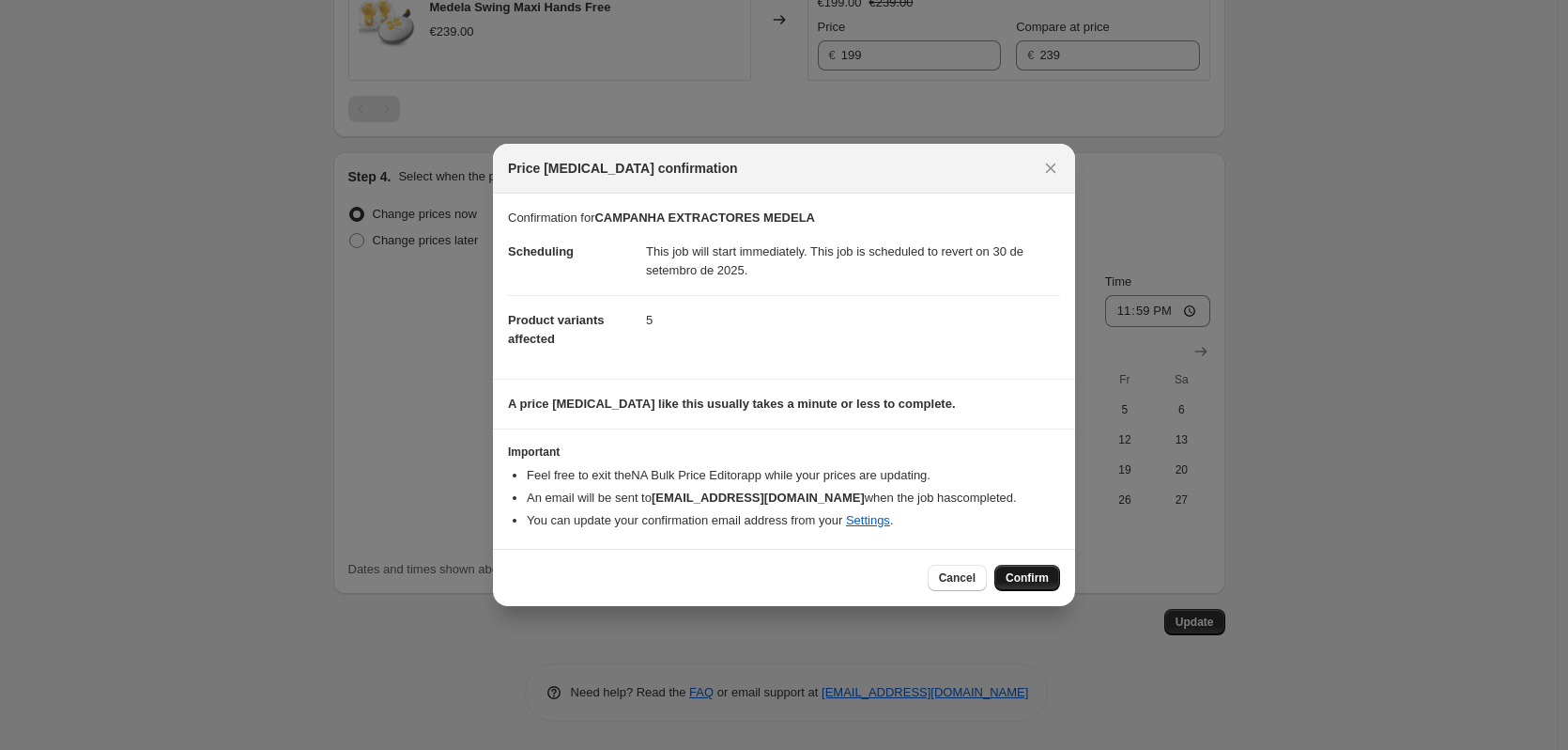
click at [1039, 577] on span "Confirm" at bounding box center [1027, 577] width 43 height 15
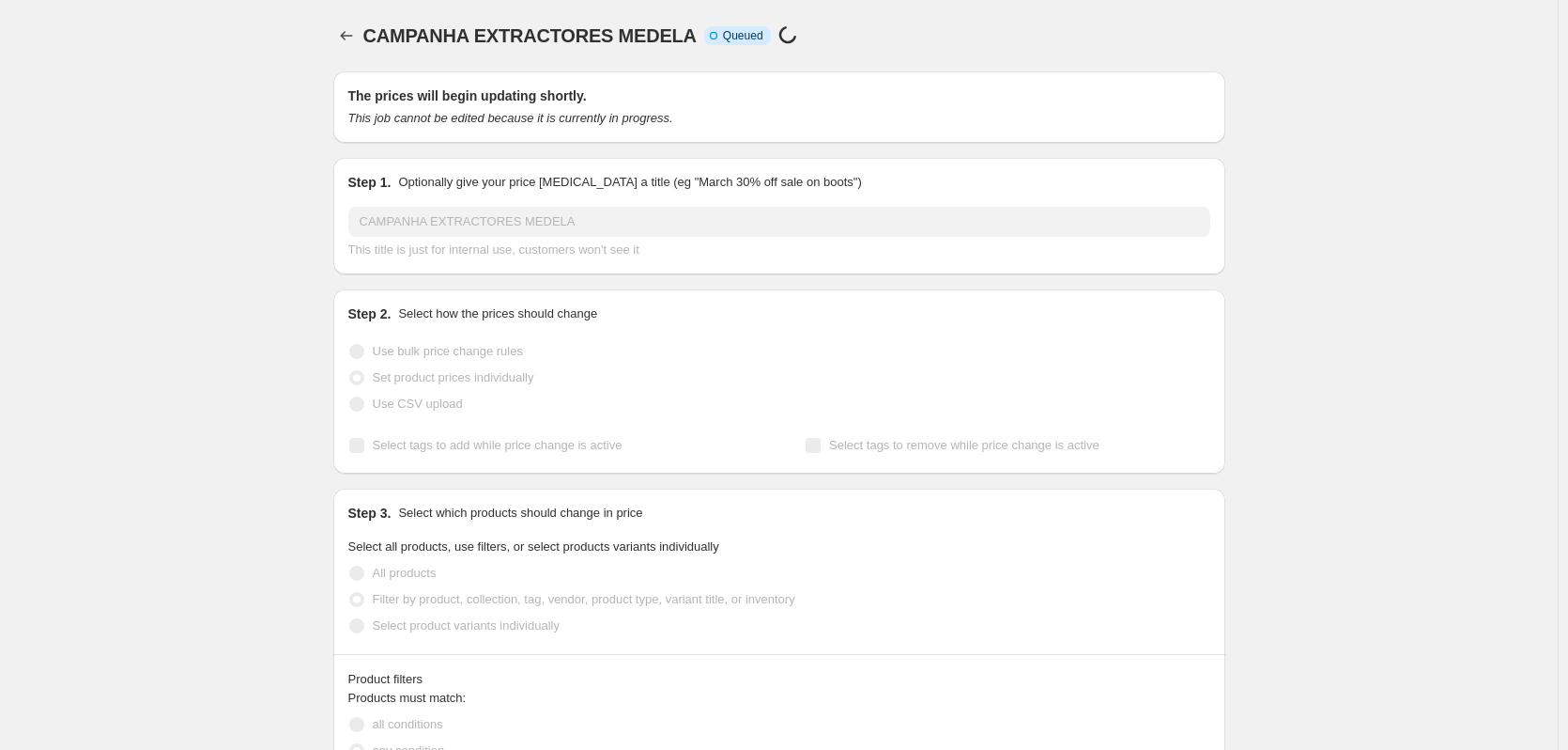
scroll to position [1625, 0]
